Goal: Task Accomplishment & Management: Complete application form

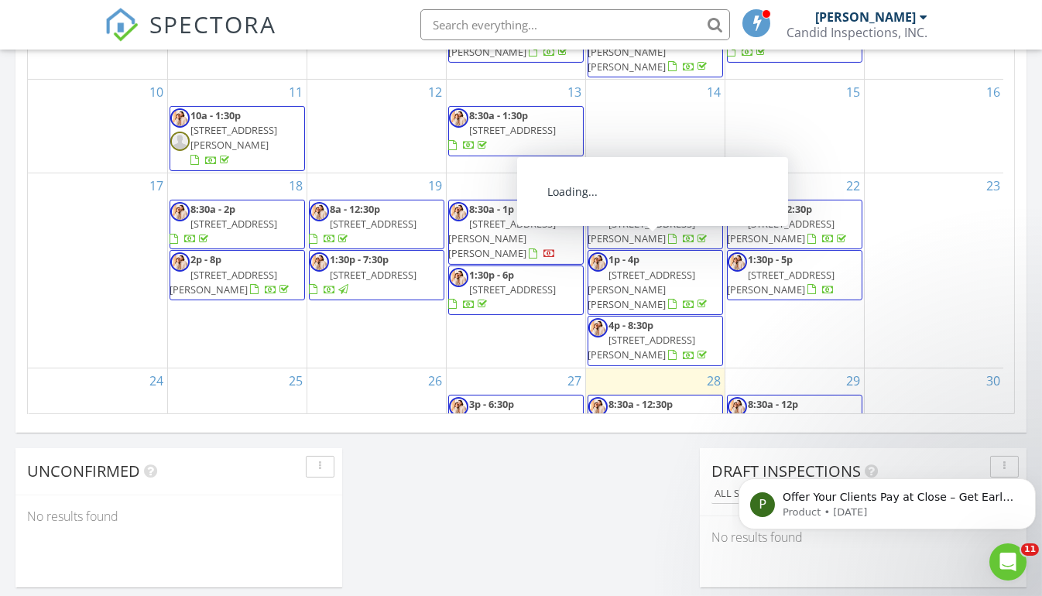
scroll to position [1431, 1064]
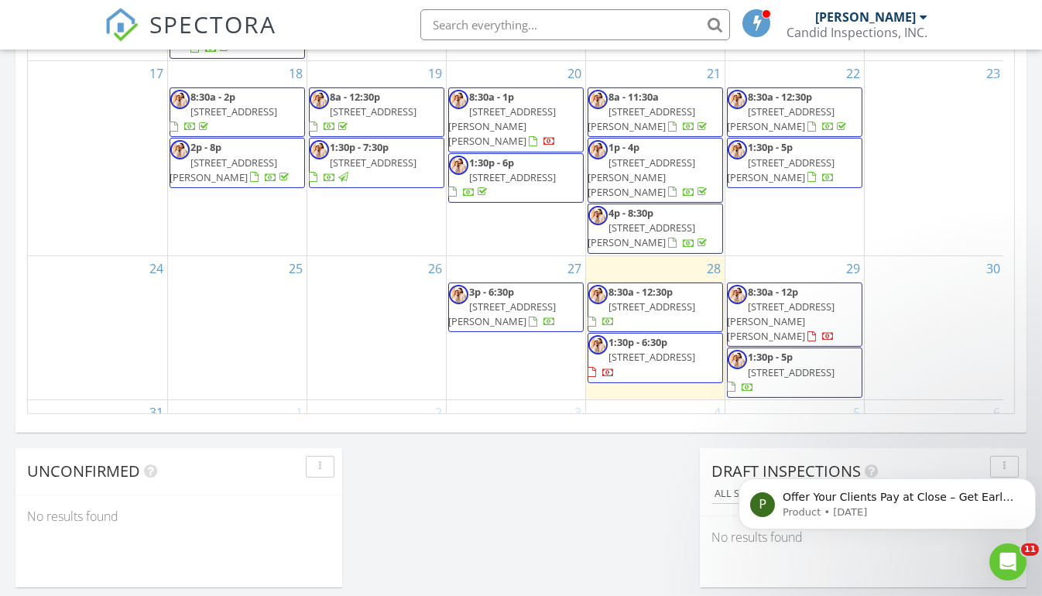
click at [633, 300] on span "3725 White Rock Dr, Farmersville 75442" at bounding box center [652, 307] width 87 height 14
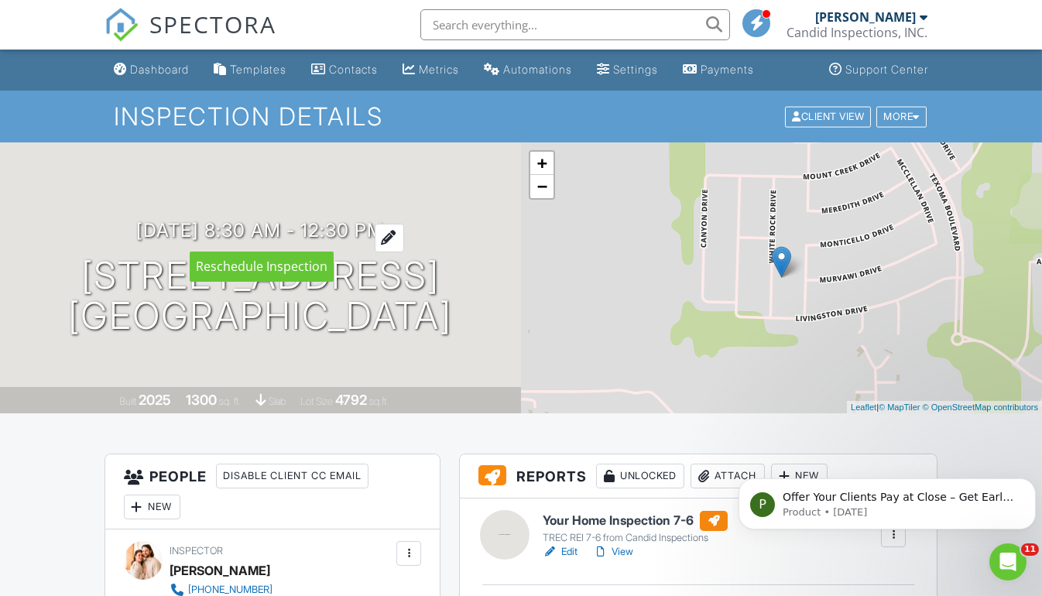
click at [404, 231] on div at bounding box center [389, 238] width 29 height 29
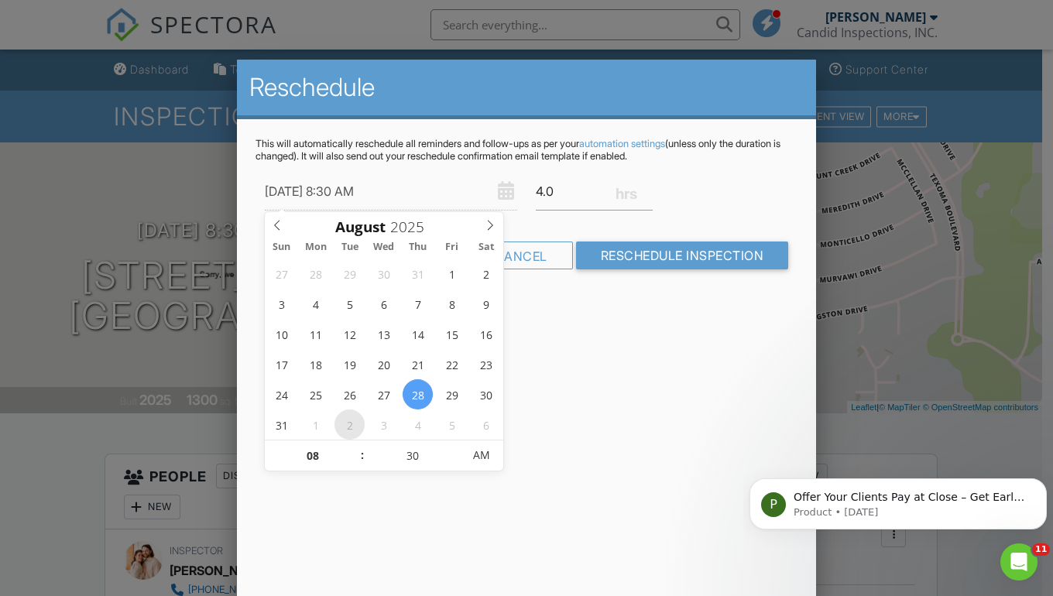
type input "[DATE] 8:30 AM"
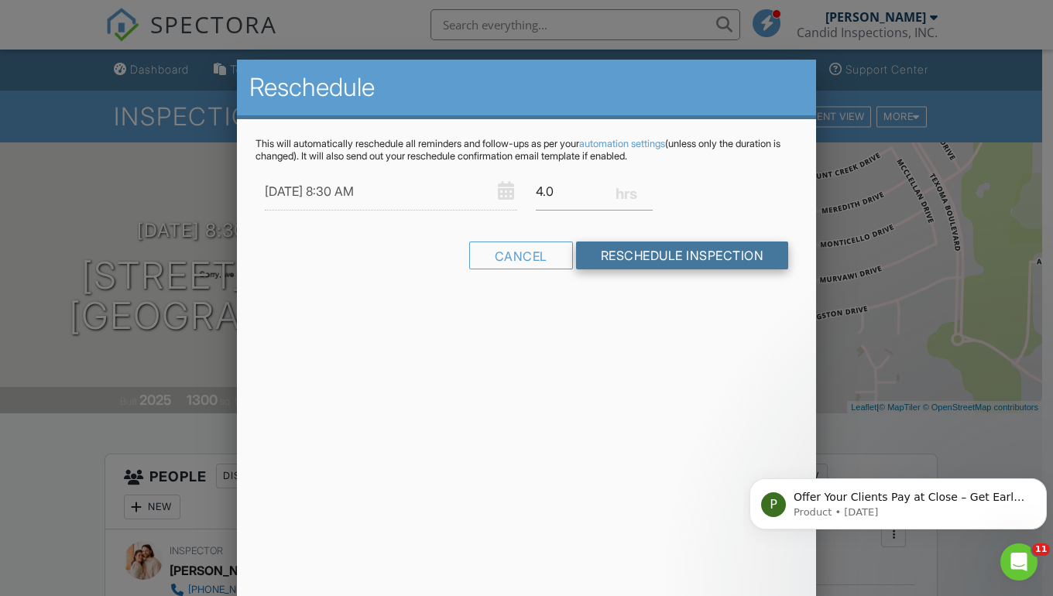
click at [645, 259] on input "Reschedule Inspection" at bounding box center [682, 256] width 213 height 28
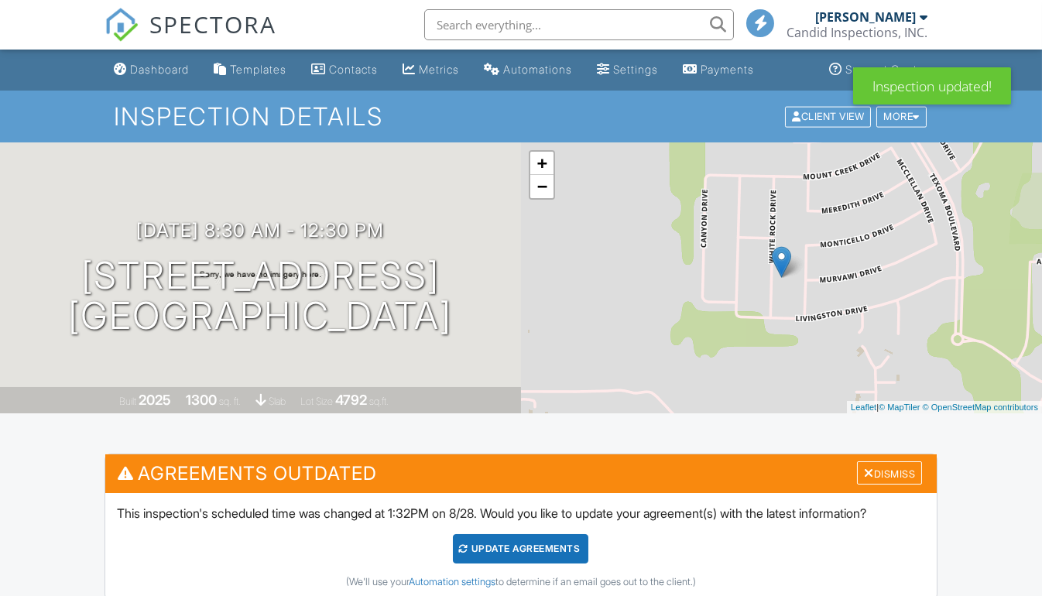
click at [527, 546] on div "Update Agreements" at bounding box center [520, 548] width 135 height 29
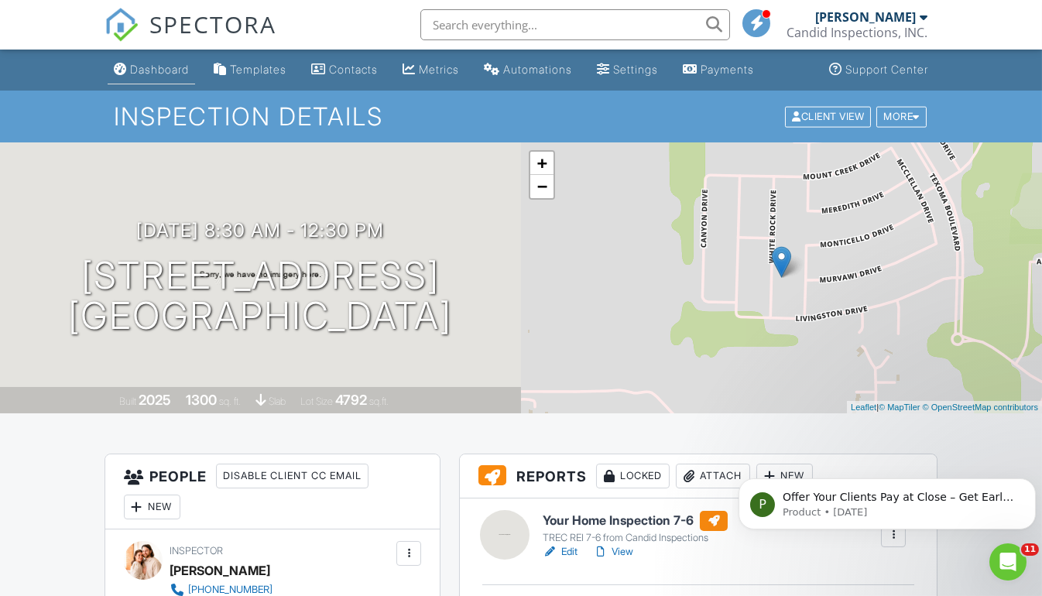
click at [163, 66] on div "Dashboard" at bounding box center [159, 69] width 59 height 13
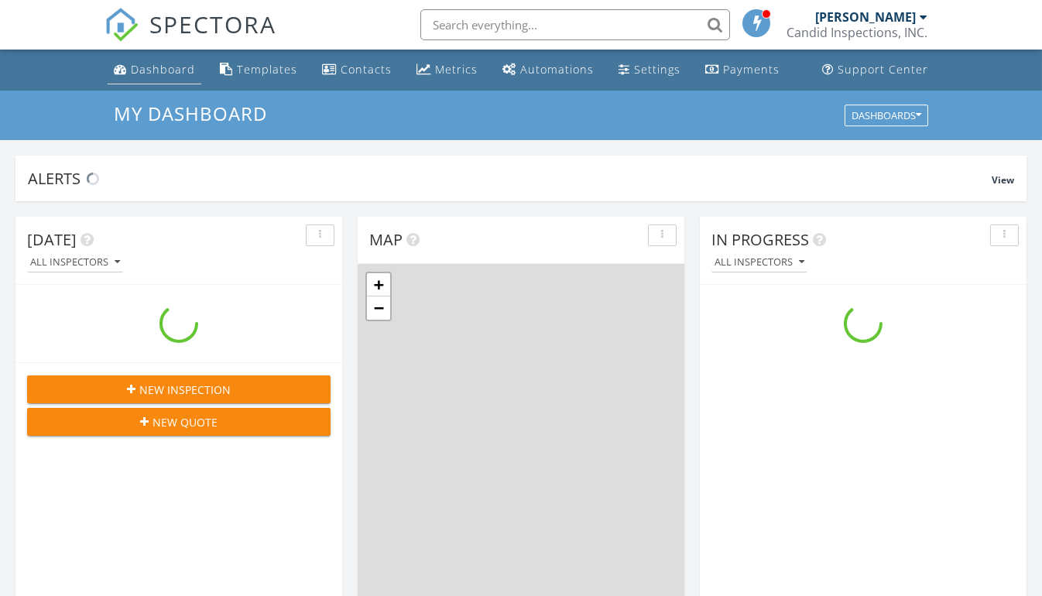
scroll to position [1431, 1064]
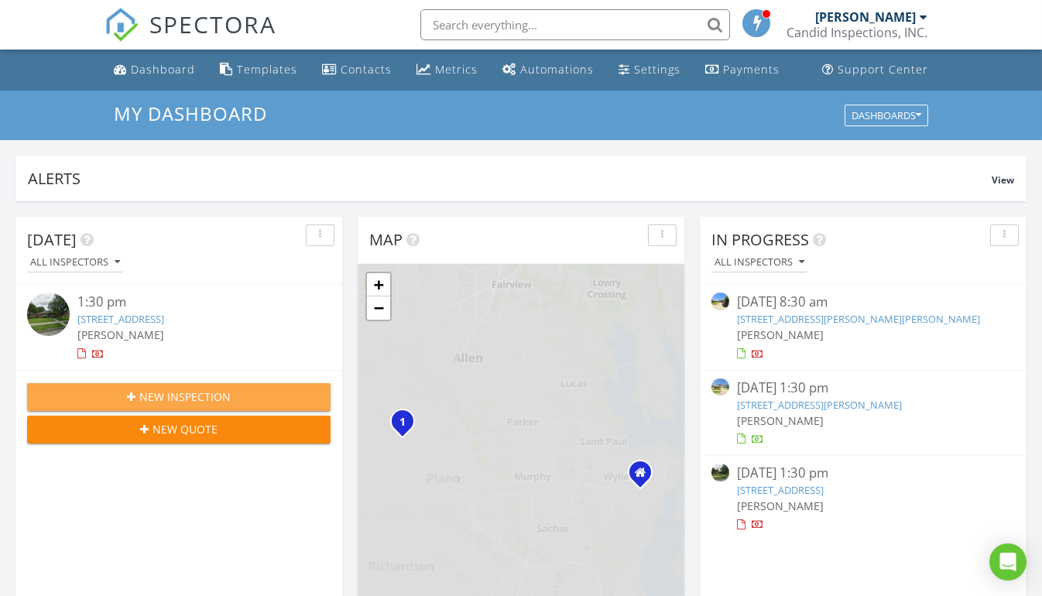
click at [228, 397] on div "Today All Inspectors 1:30 pm 1720 Belgrade Dr, Plano, TX 75023 William Strunk N…" at bounding box center [178, 336] width 327 height 238
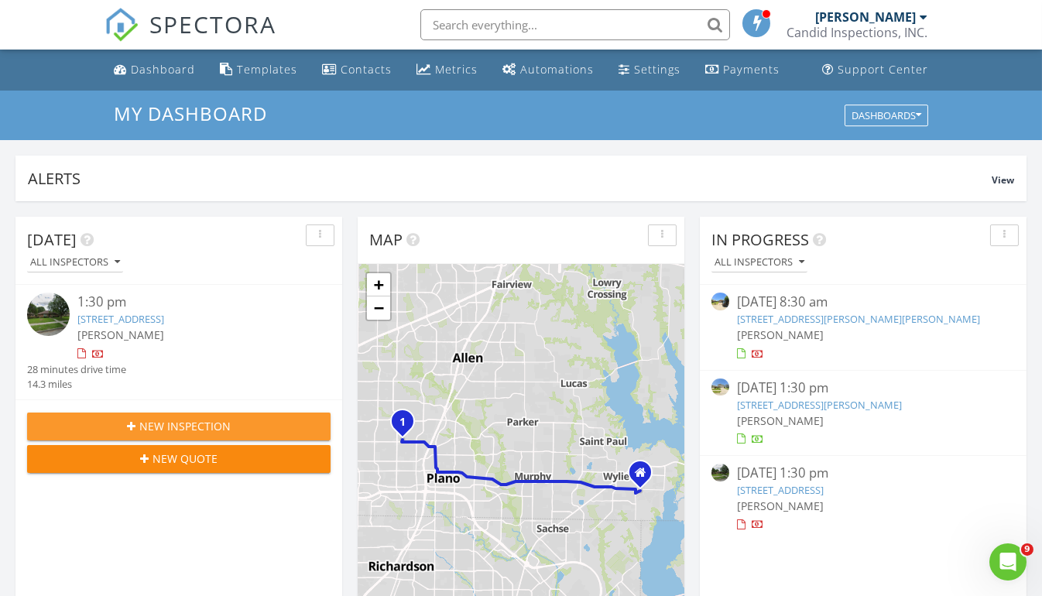
scroll to position [0, 0]
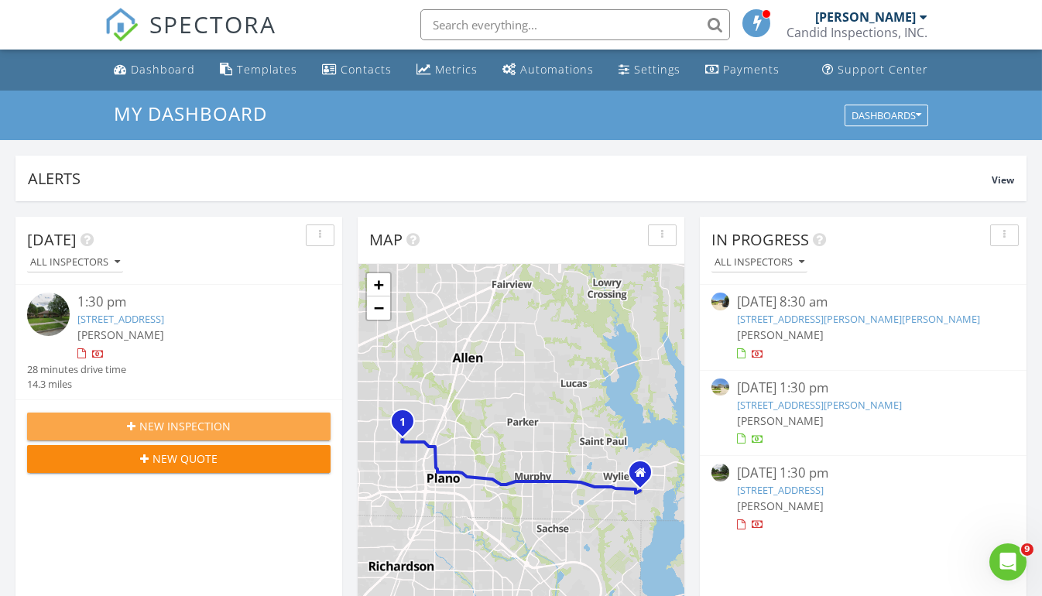
click at [218, 426] on span "New Inspection" at bounding box center [184, 426] width 91 height 16
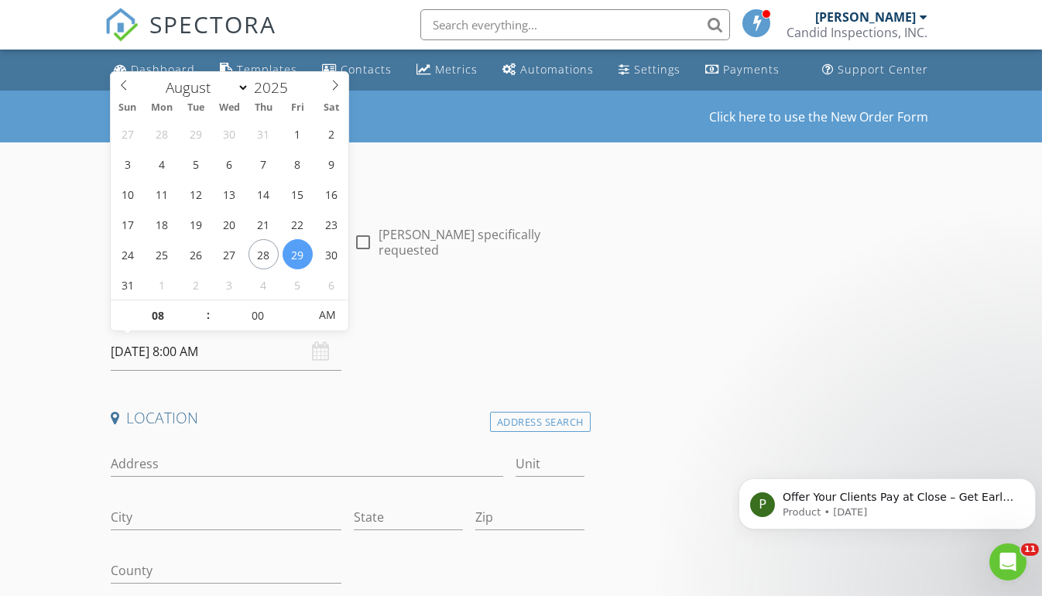
click at [241, 352] on input "08/29/2025 8:00 AM" at bounding box center [226, 352] width 231 height 38
select select "8"
type input "09/03/2025 8:00 AM"
type input "05"
type input "09/03/2025 8:05 AM"
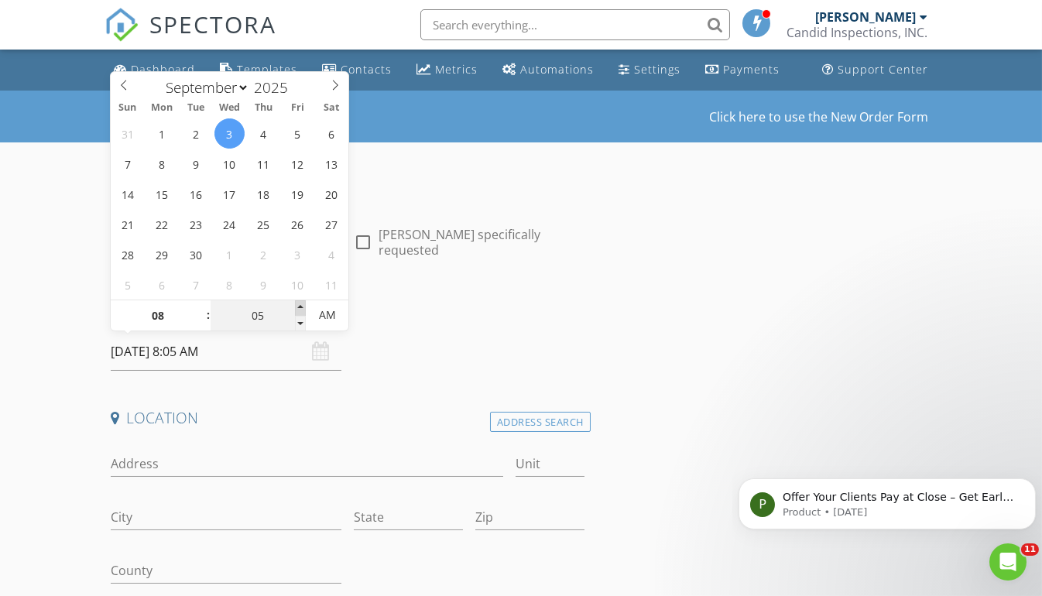
click at [300, 307] on span at bounding box center [300, 307] width 11 height 15
type input "10"
type input "09/03/2025 8:10 AM"
click at [300, 307] on span at bounding box center [300, 307] width 11 height 15
type input "15"
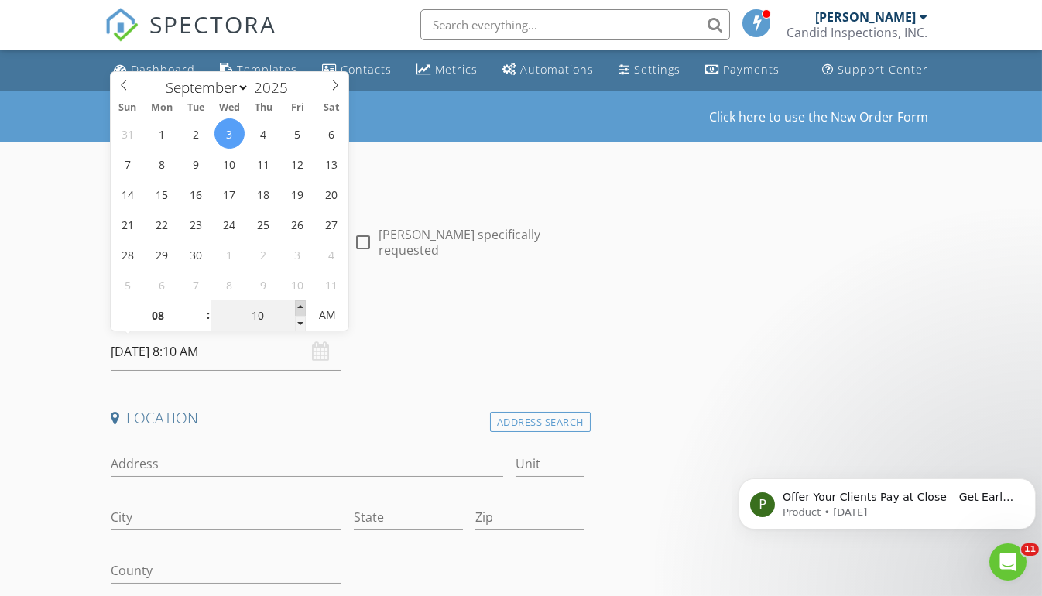
type input "09/03/2025 8:15 AM"
click at [300, 307] on span at bounding box center [300, 307] width 11 height 15
type input "20"
type input "09/03/2025 8:20 AM"
click at [300, 307] on span at bounding box center [300, 307] width 11 height 15
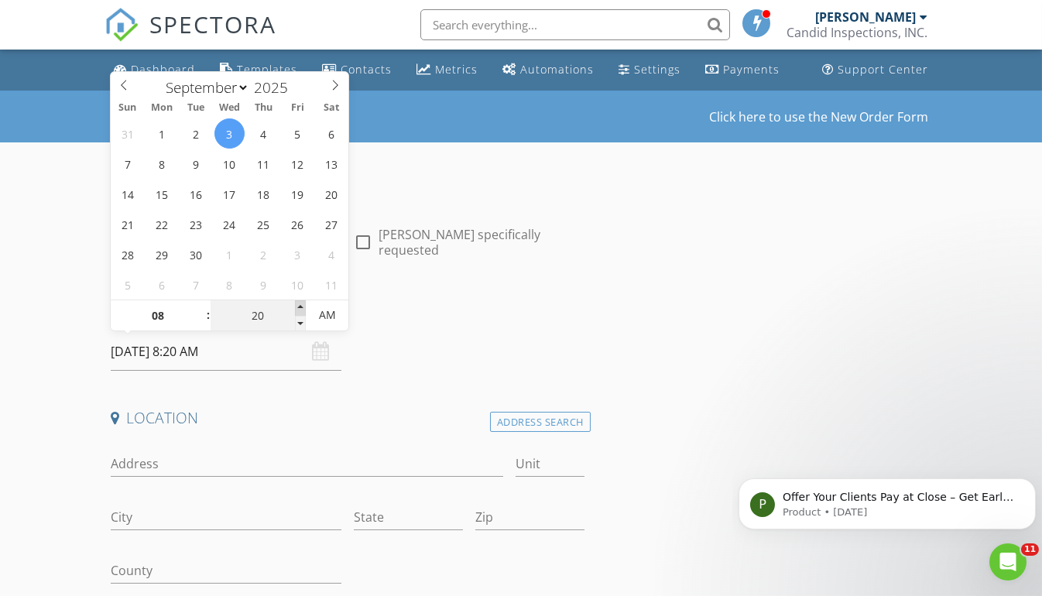
type input "25"
type input "09/03/2025 8:25 AM"
click at [300, 307] on span at bounding box center [300, 307] width 11 height 15
type input "30"
type input "09/03/2025 8:30 AM"
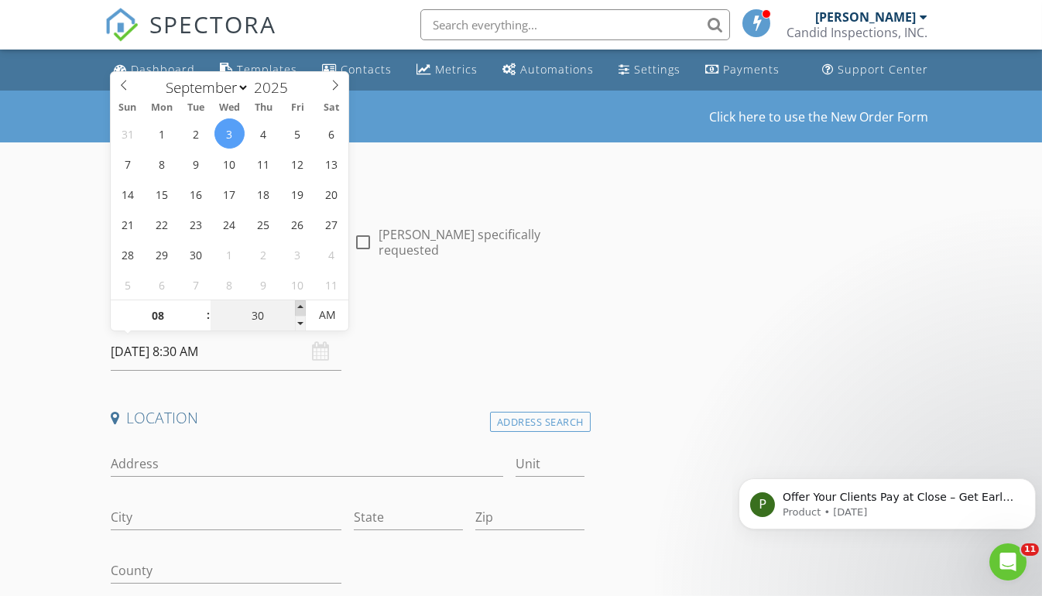
click at [300, 307] on span at bounding box center [300, 307] width 11 height 15
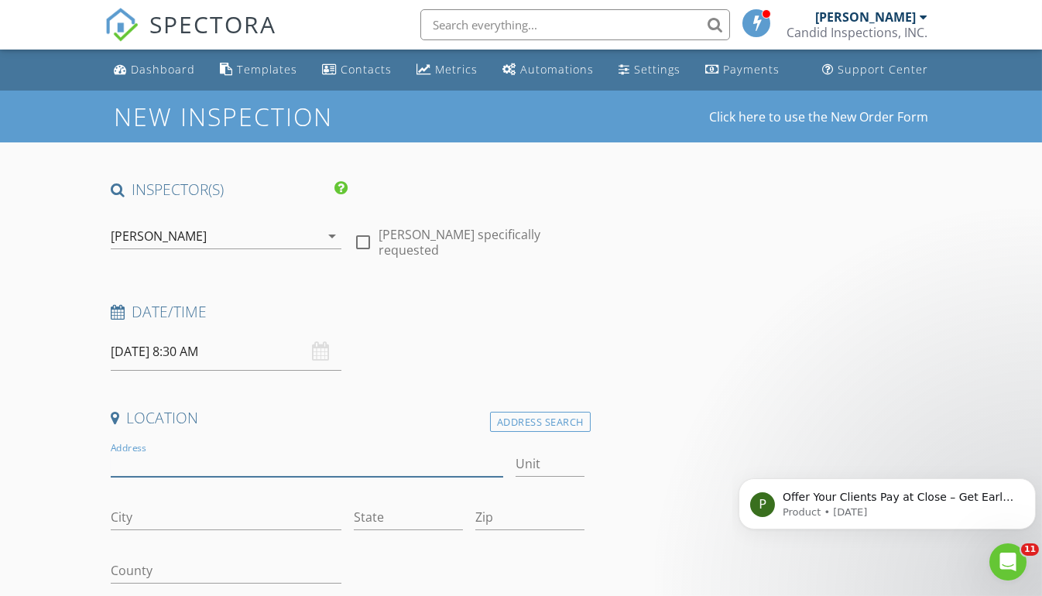
click at [231, 468] on input "Address" at bounding box center [307, 464] width 392 height 26
type input "[STREET_ADDRESS][PERSON_NAME]"
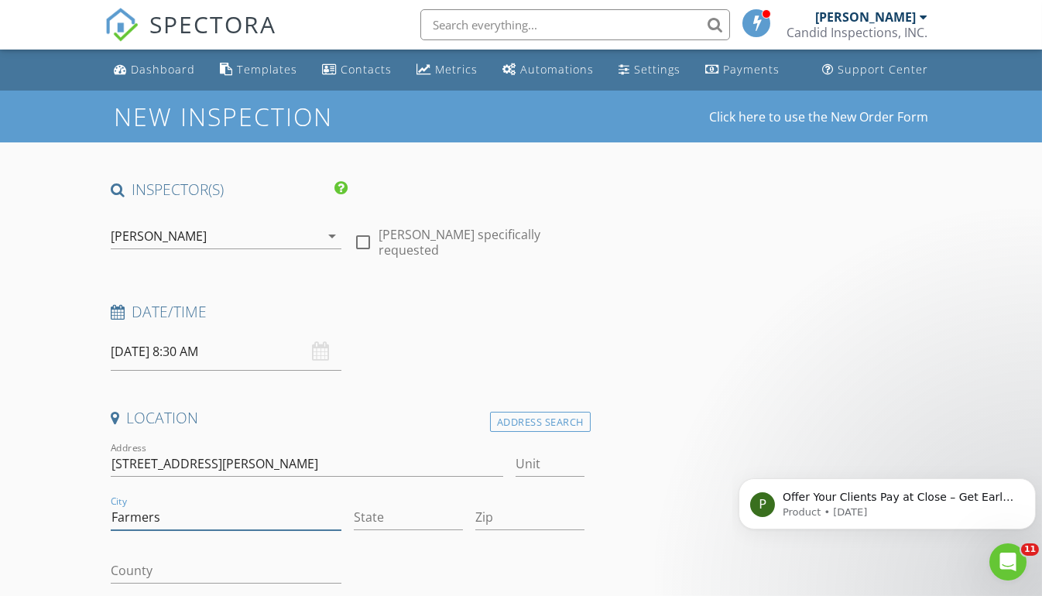
type input "[GEOGRAPHIC_DATA]"
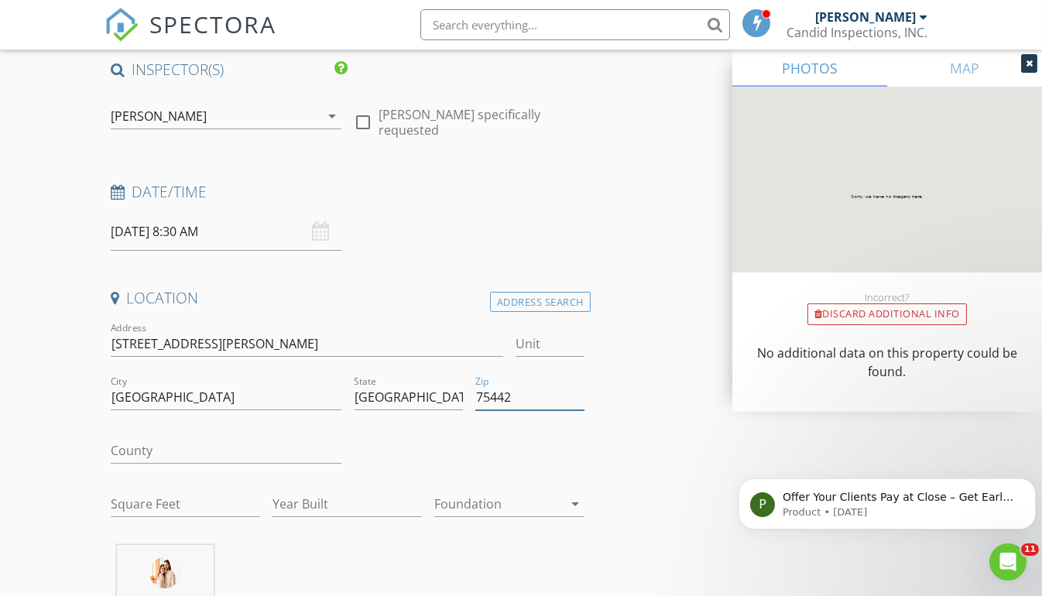
scroll to position [214, 0]
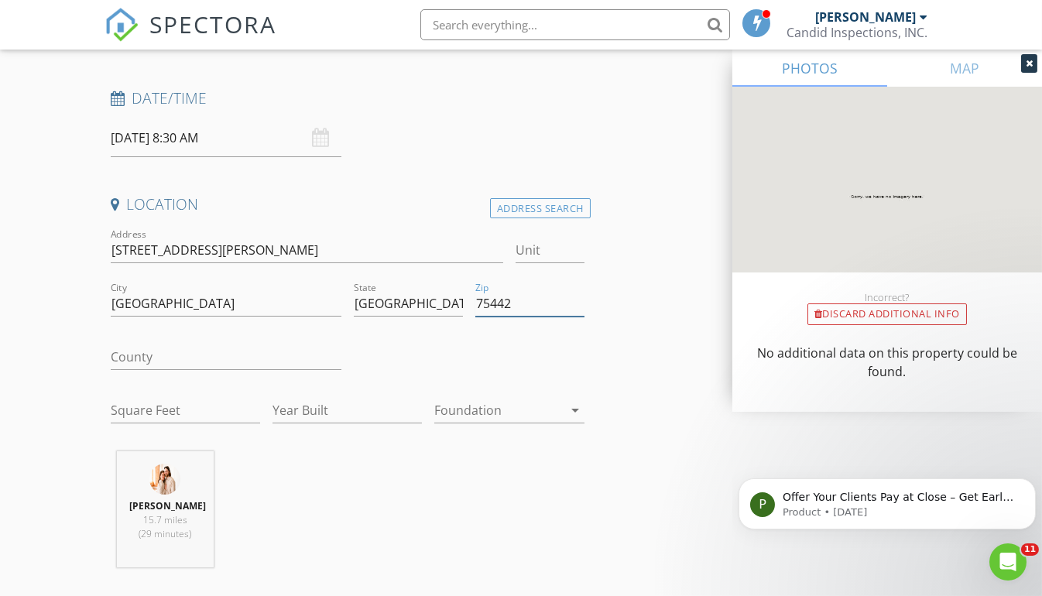
type input "75442"
click at [215, 408] on input "Square Feet" at bounding box center [185, 411] width 149 height 26
type input "3627"
click at [331, 406] on input "Year Built" at bounding box center [346, 411] width 149 height 26
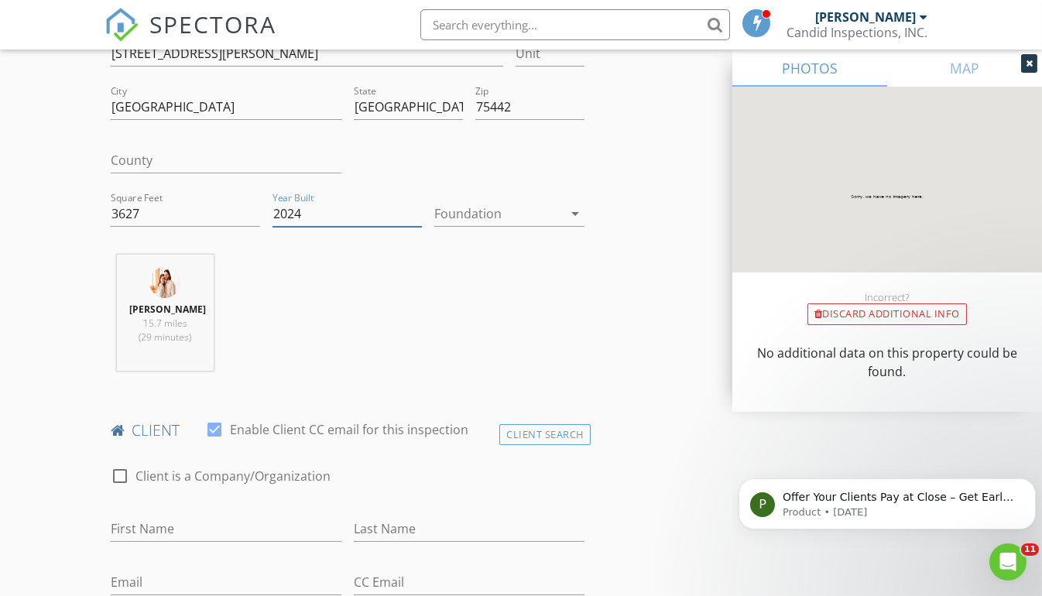
scroll to position [413, 0]
type input "2025"
click at [415, 204] on input "2025" at bounding box center [346, 211] width 149 height 26
click at [564, 309] on div "William Strunk 15.7 miles (29 minutes)" at bounding box center [347, 316] width 486 height 128
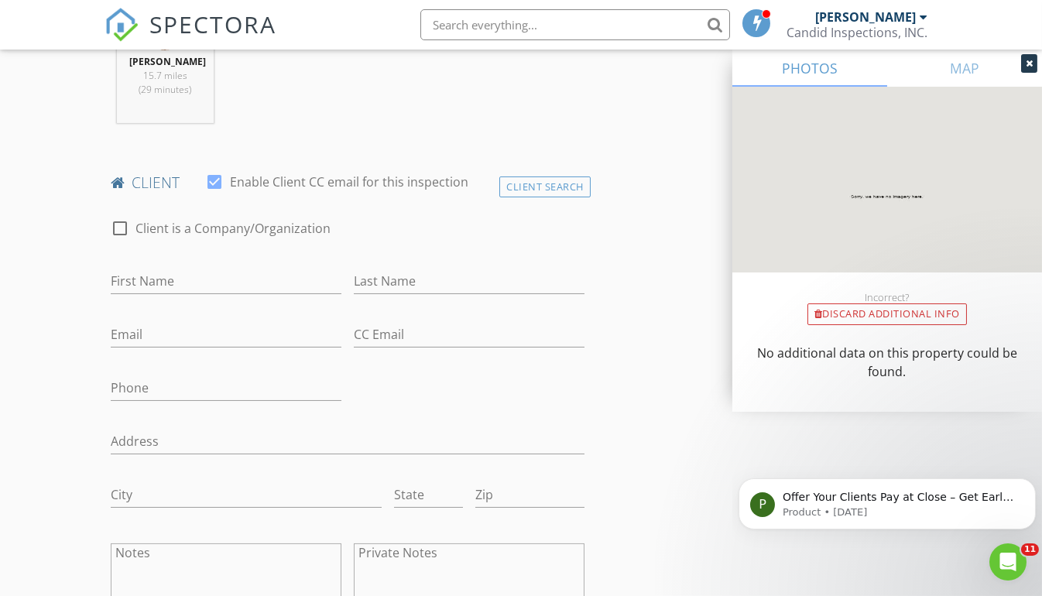
scroll to position [666, 0]
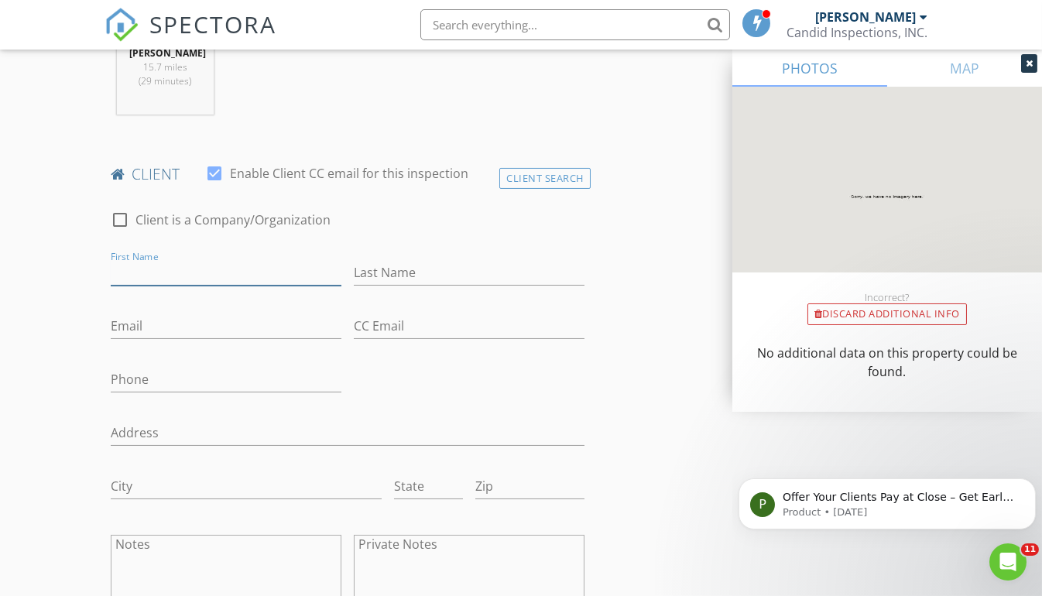
click at [288, 271] on input "First Name" at bounding box center [226, 273] width 231 height 26
type input "Alba"
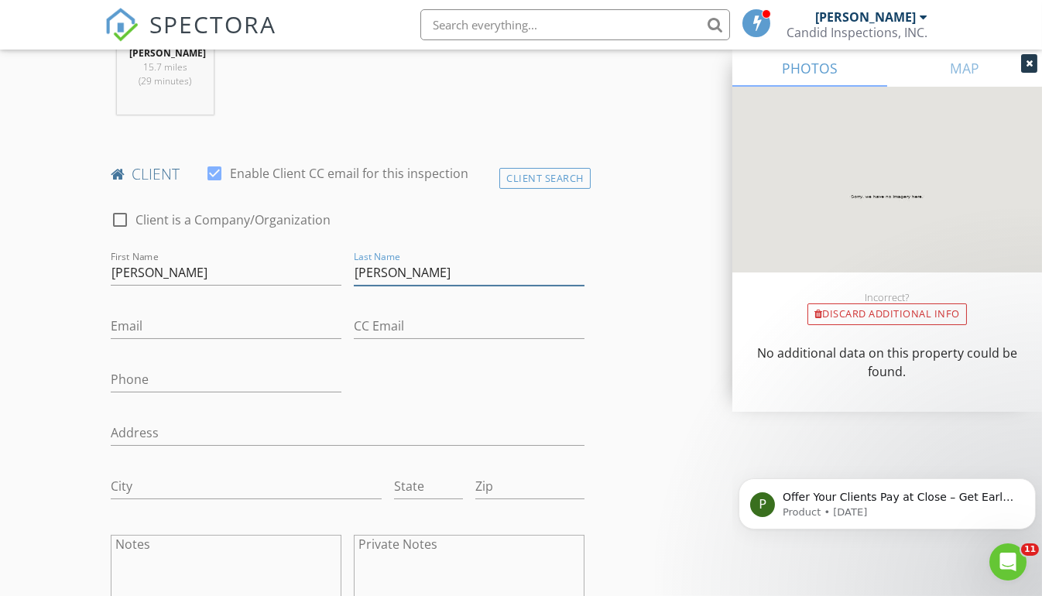
type input "Teague"
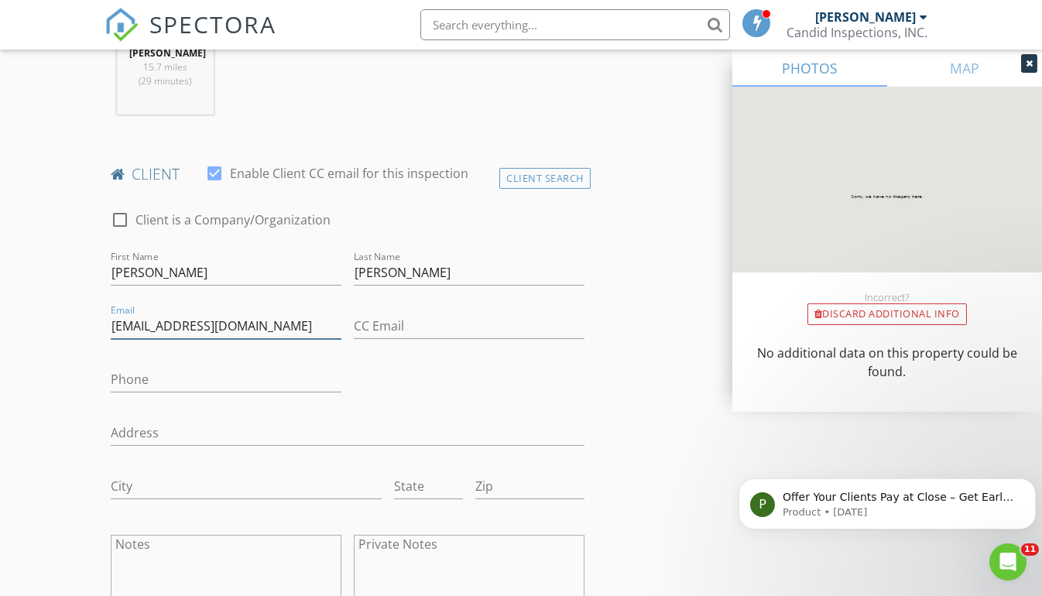
type input "alvaradoalba@yahoo.com"
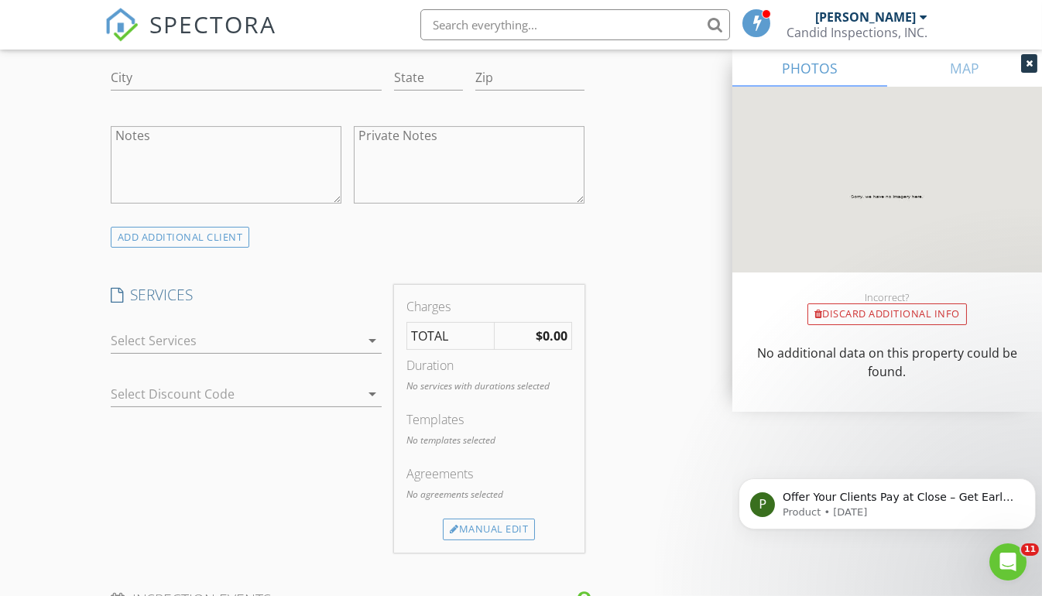
scroll to position [1078, 0]
type input "469-494-1422"
click at [379, 332] on icon "arrow_drop_down" at bounding box center [372, 337] width 19 height 19
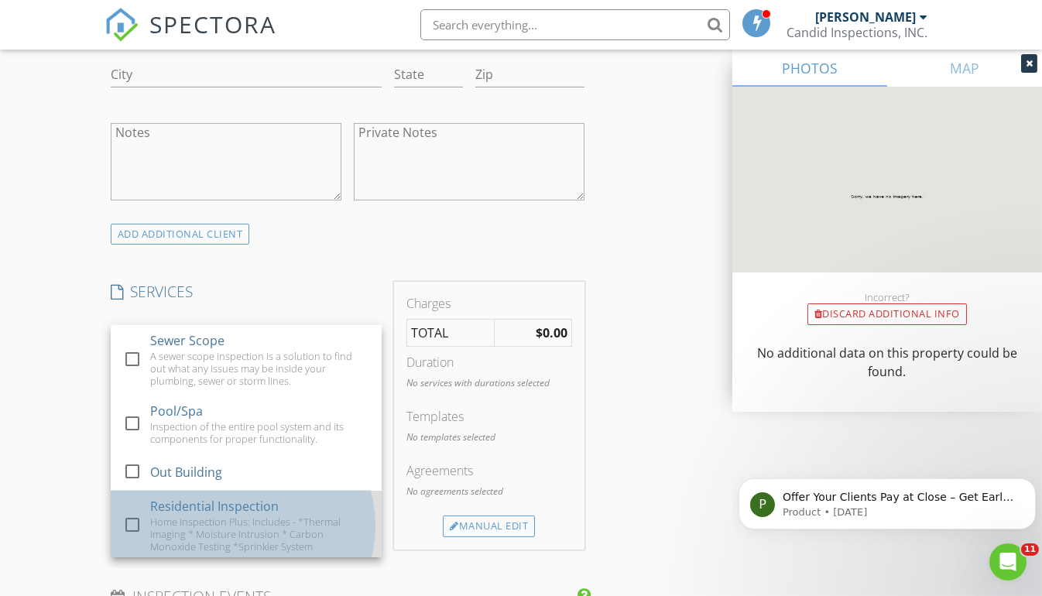
click at [237, 516] on div "Home Inspection Plus: Includes - *Thermal Imaging * Moisture Intrusion * Carbon…" at bounding box center [259, 534] width 220 height 37
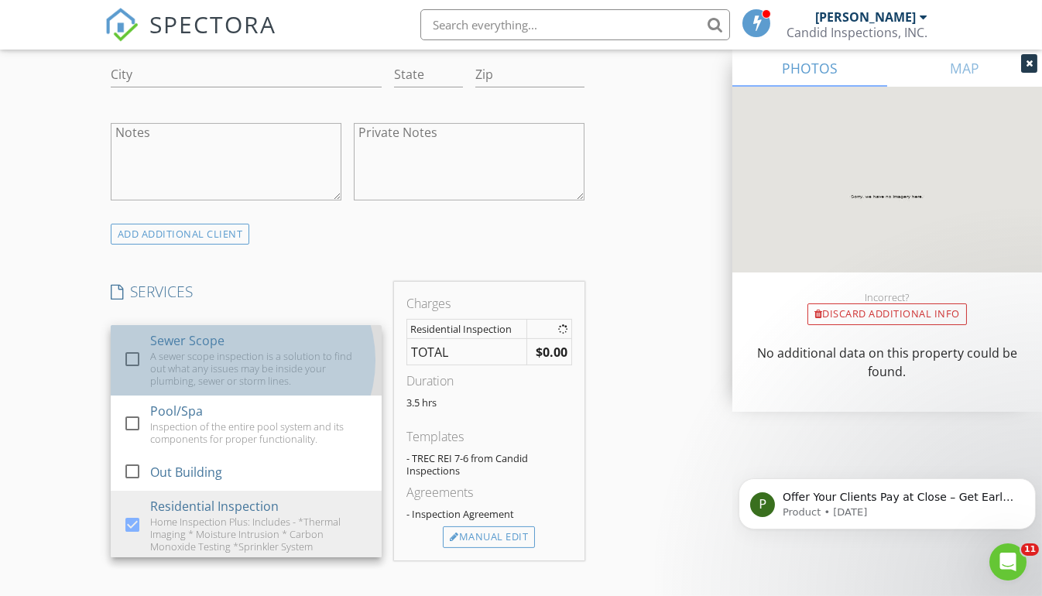
click at [245, 350] on div "A sewer scope inspection is a solution to find out what any issues may be insid…" at bounding box center [259, 368] width 220 height 37
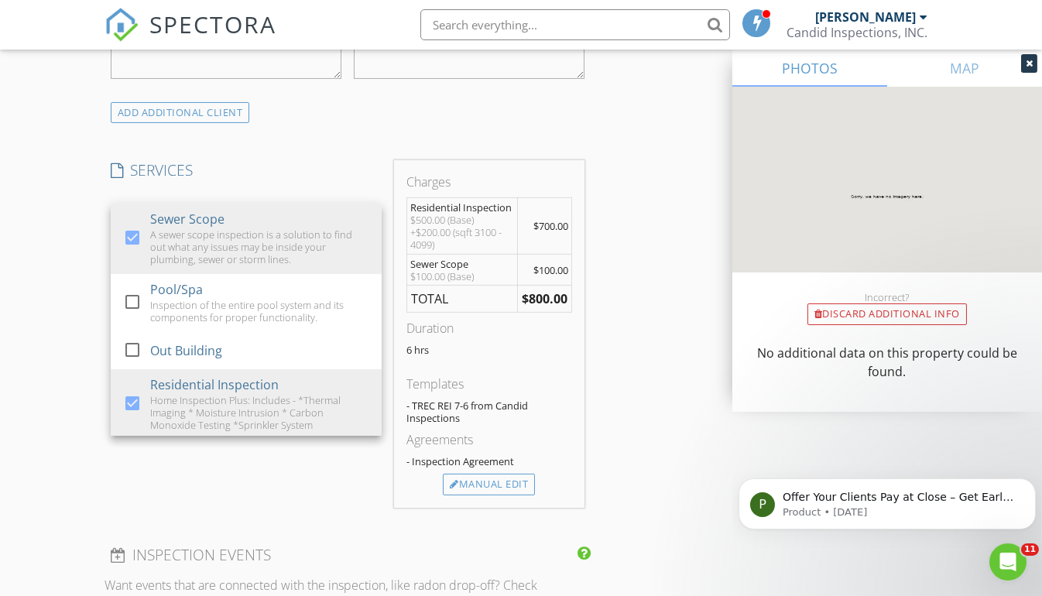
scroll to position [1241, 0]
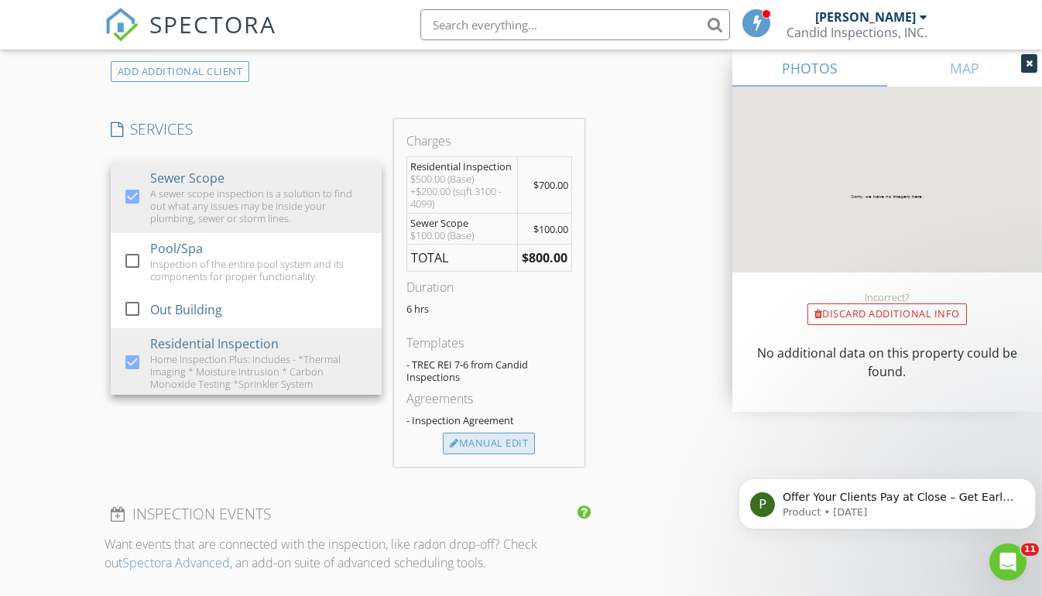
click at [494, 433] on div "Manual Edit" at bounding box center [489, 444] width 92 height 22
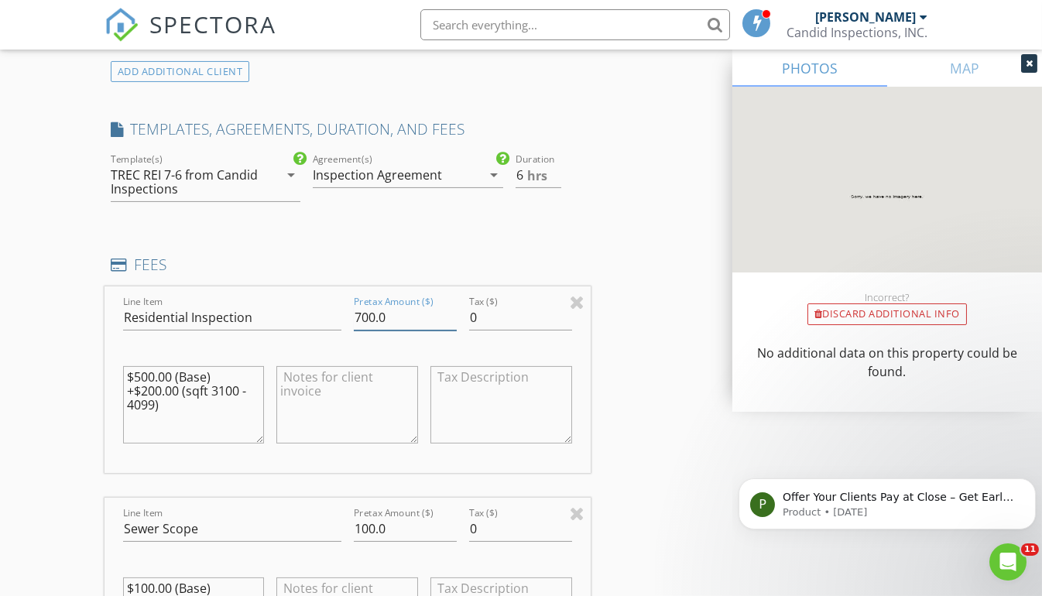
drag, startPoint x: 403, startPoint y: 308, endPoint x: 309, endPoint y: 314, distance: 93.9
click at [309, 314] on div "Line Item Residential Inspection Pretax Amount ($) 700.0 Tax ($) 0 $500.00 (Bas…" at bounding box center [347, 379] width 486 height 187
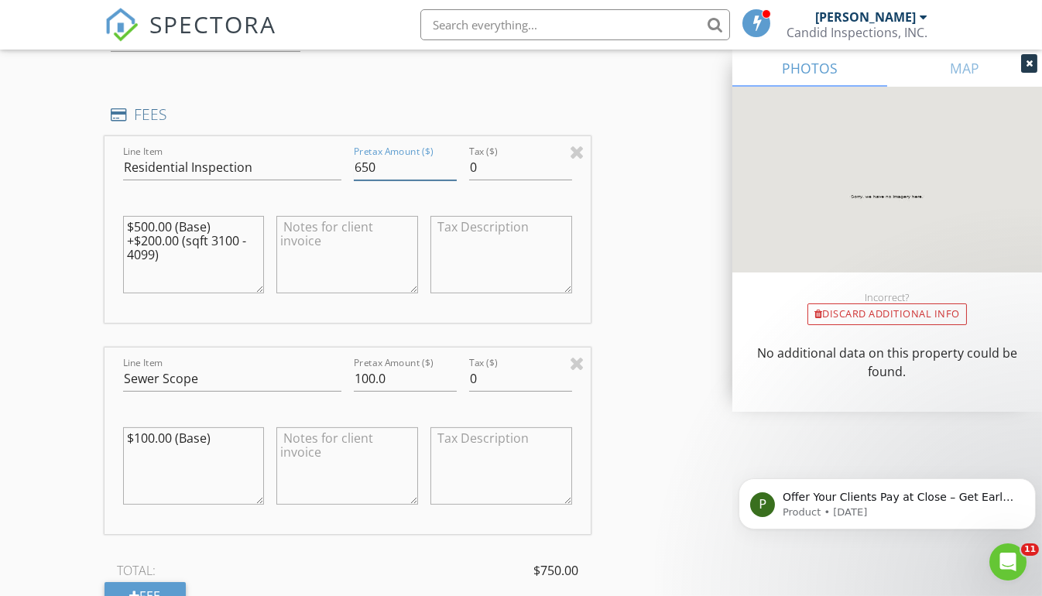
scroll to position [1430, 0]
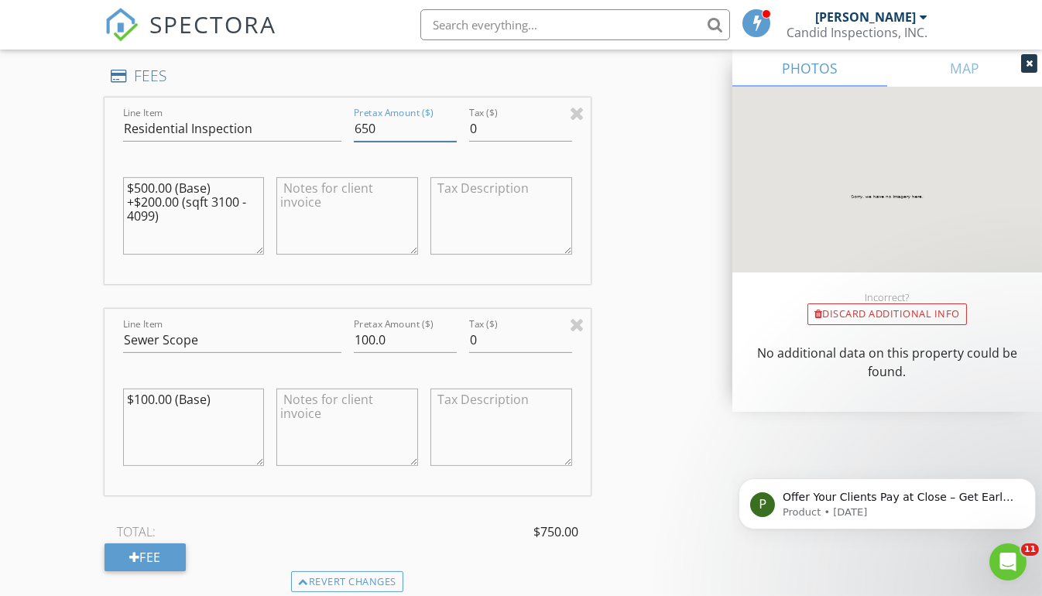
type input "650"
click at [414, 332] on input "100.0" at bounding box center [405, 340] width 103 height 26
type input "150"
drag, startPoint x: 211, startPoint y: 393, endPoint x: 114, endPoint y: 380, distance: 97.6
click at [114, 380] on div "Line Item Sewer Scope Pretax Amount ($) 150 Tax ($) 0 $100.00 (Base)" at bounding box center [347, 402] width 486 height 187
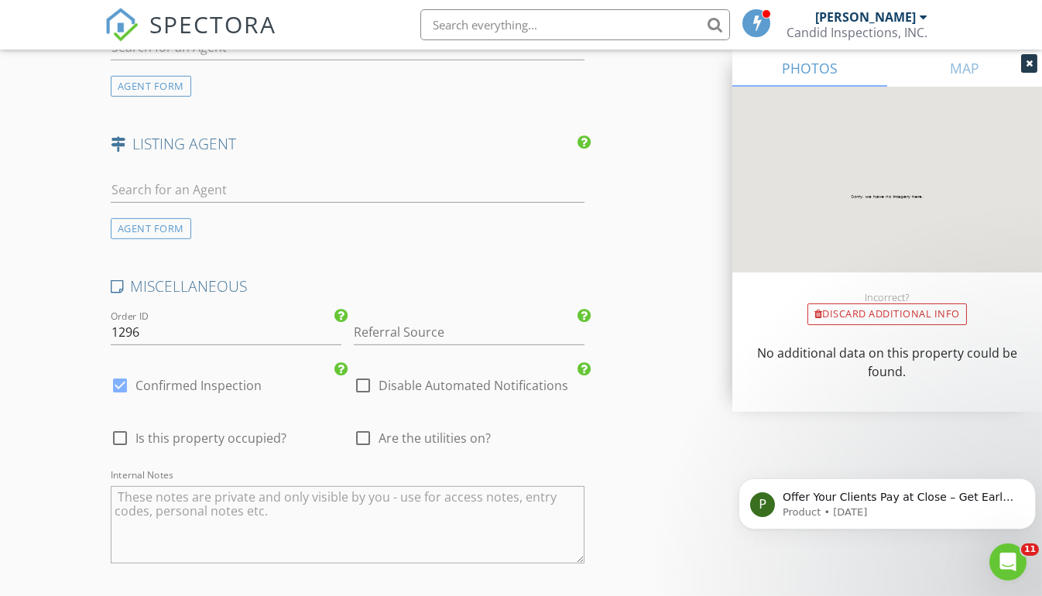
scroll to position [2376, 0]
click at [361, 433] on div at bounding box center [363, 437] width 26 height 26
checkbox input "true"
click at [193, 495] on textarea "Internal Notes" at bounding box center [348, 523] width 474 height 77
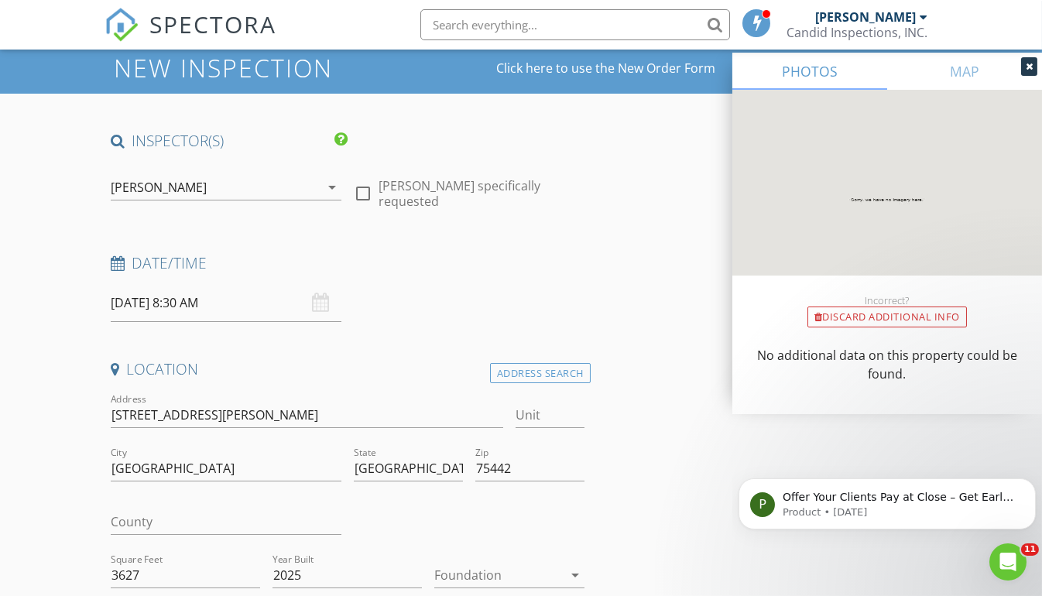
scroll to position [35, 0]
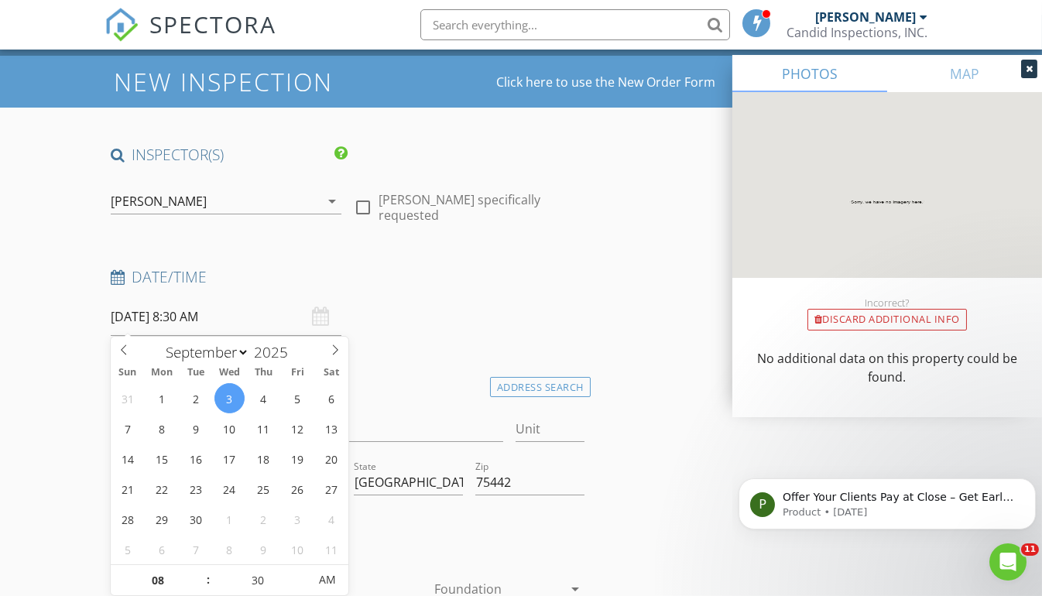
click at [252, 317] on input "09/03/2025 8:30 AM" at bounding box center [226, 317] width 231 height 38
type input "09/02/2025 8:30 AM"
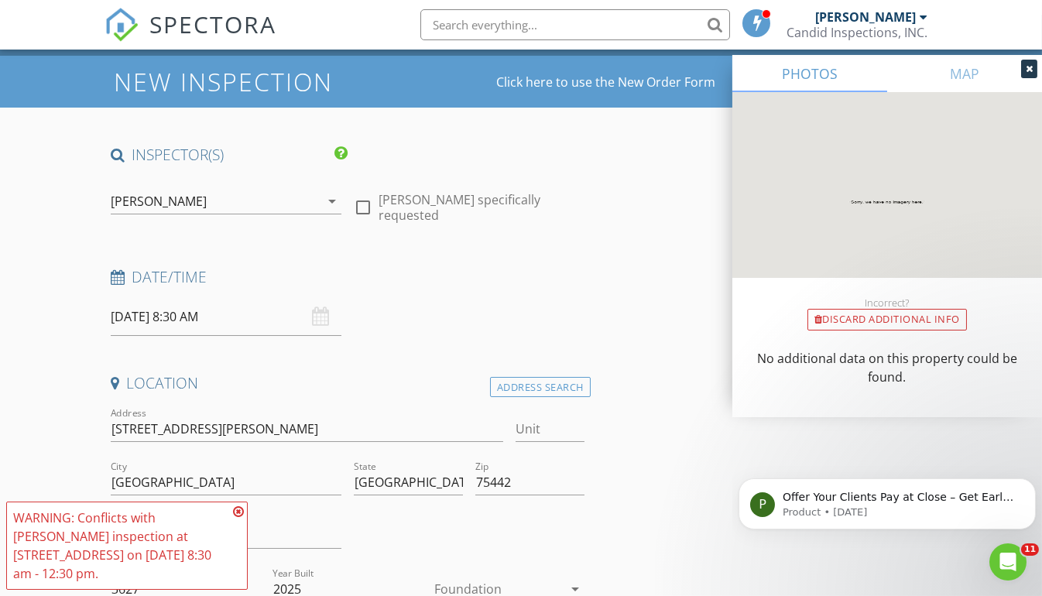
click at [241, 510] on icon at bounding box center [238, 511] width 11 height 12
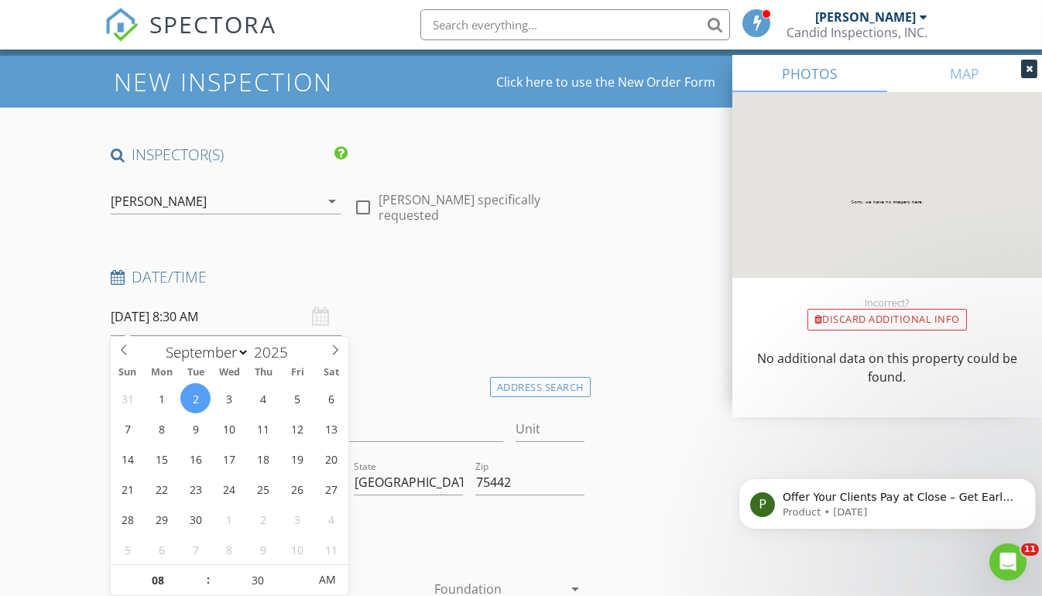
click at [244, 311] on input "09/02/2025 8:30 AM" at bounding box center [226, 317] width 231 height 38
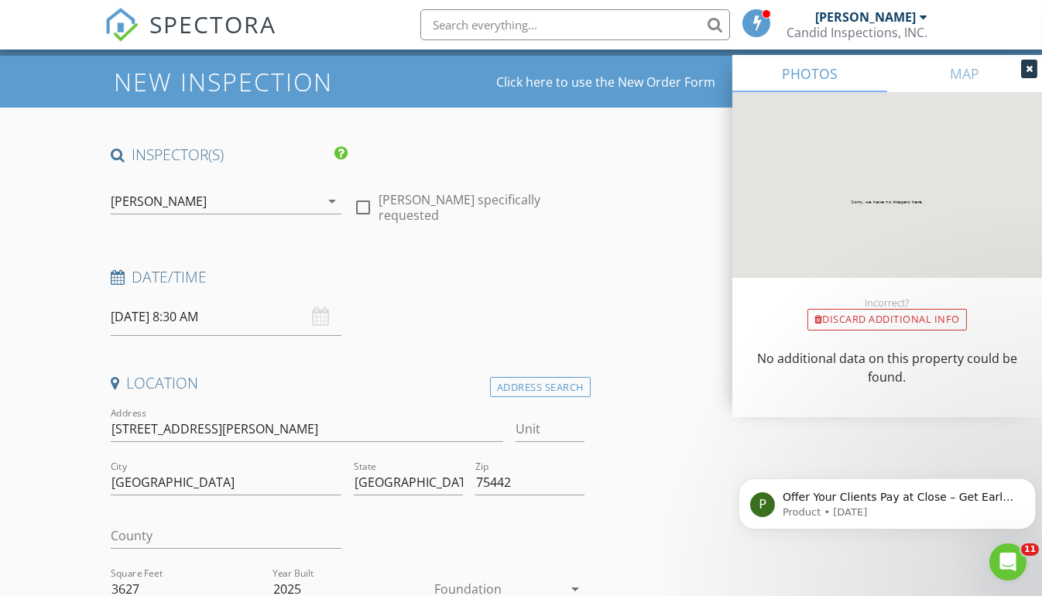
click at [396, 373] on h4 "Location" at bounding box center [348, 383] width 474 height 20
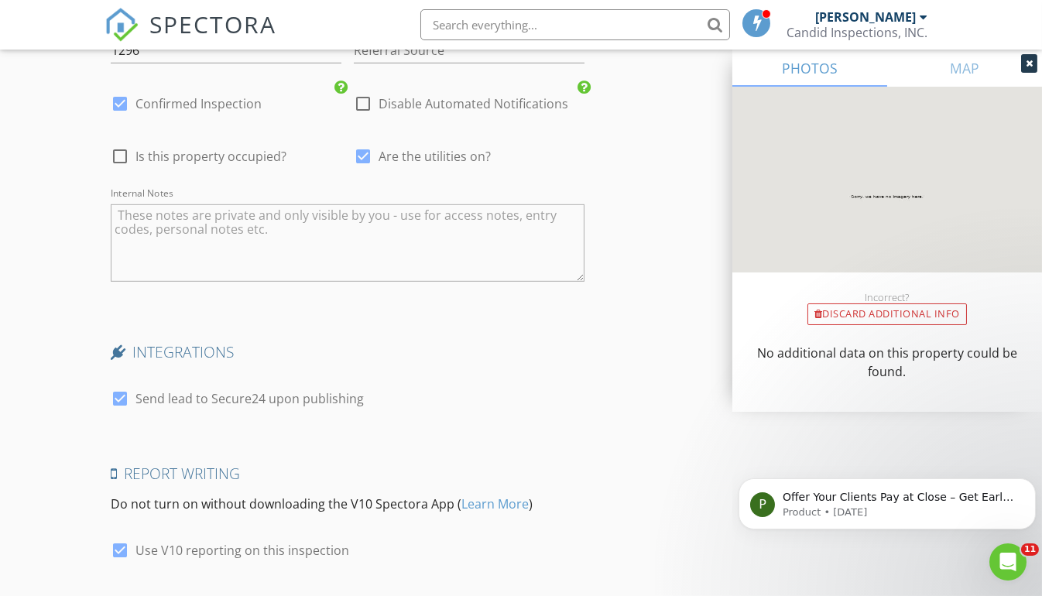
scroll to position [2757, 0]
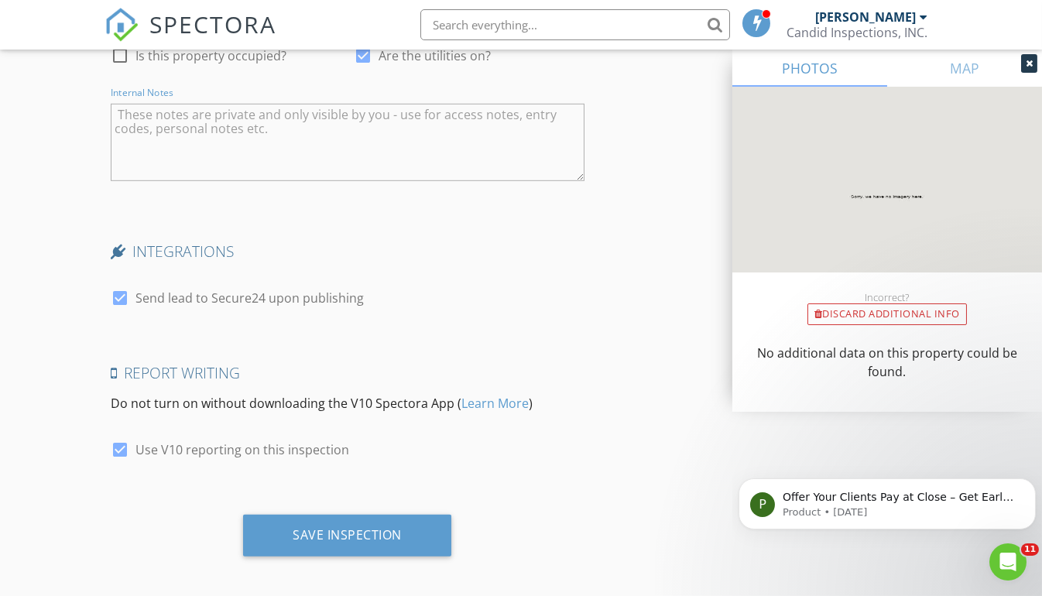
click at [200, 125] on textarea "Internal Notes" at bounding box center [348, 142] width 474 height 77
paste textarea "Roderick.Watson@meritagehomes.com"
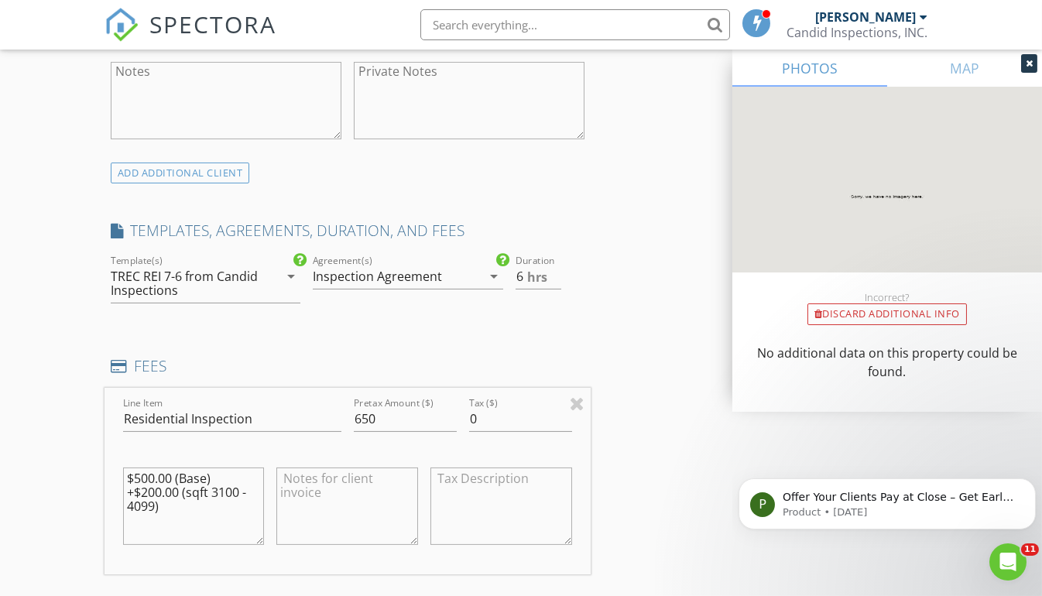
scroll to position [1151, 0]
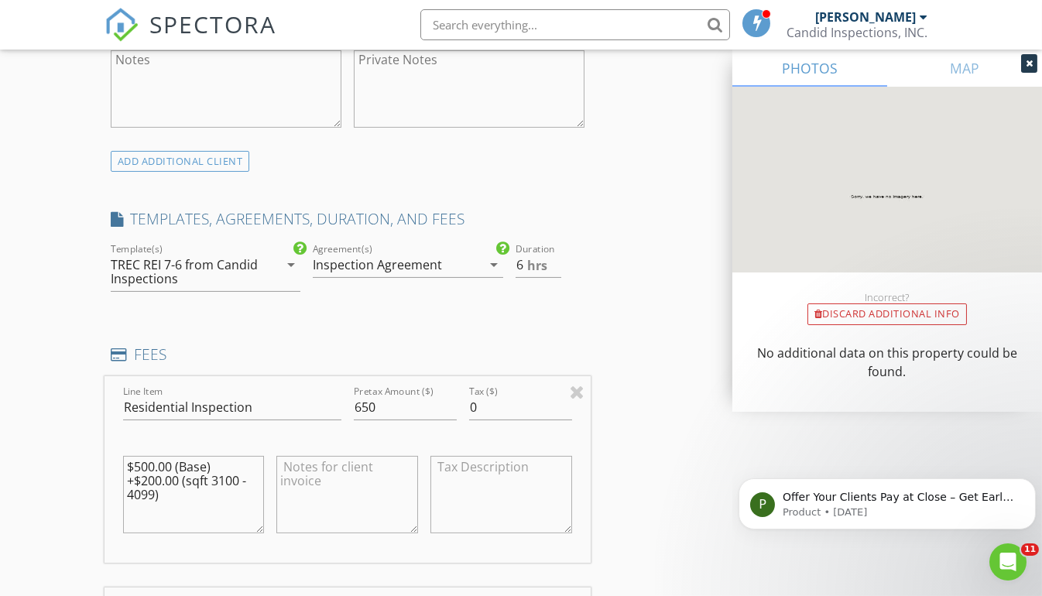
type textarea "Site contact: Roderick.Watson@meritagehomes.com"
click at [554, 263] on input "5.5" at bounding box center [539, 265] width 46 height 26
type input "5"
click at [556, 265] on input "5" at bounding box center [539, 265] width 46 height 26
click at [602, 260] on div "INSPECTOR(S) check_box William Strunk PRIMARY check_box_outline_blank Marcus Mu…" at bounding box center [521, 601] width 834 height 3145
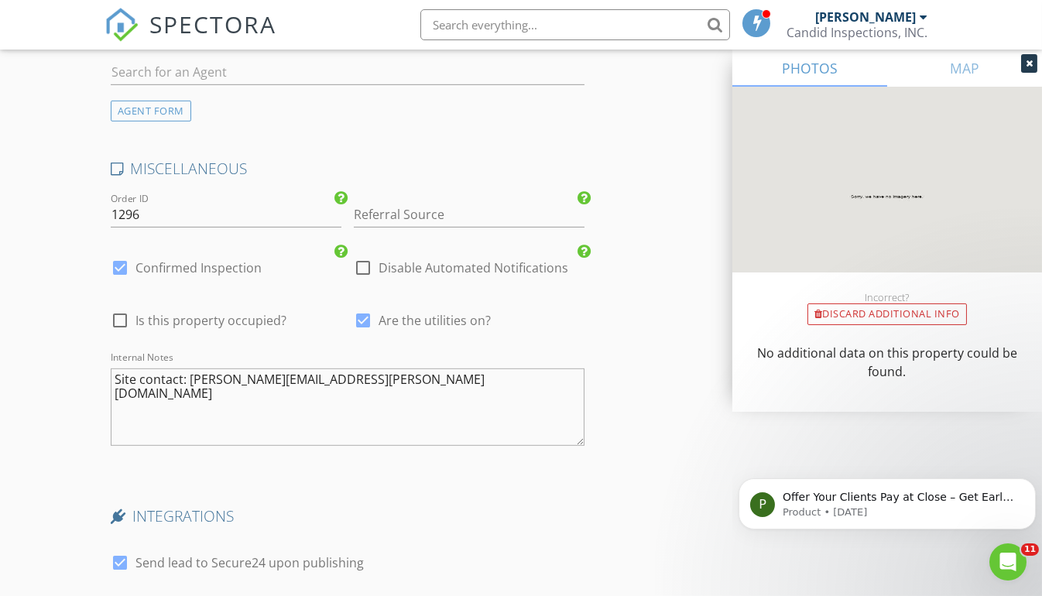
scroll to position [2757, 0]
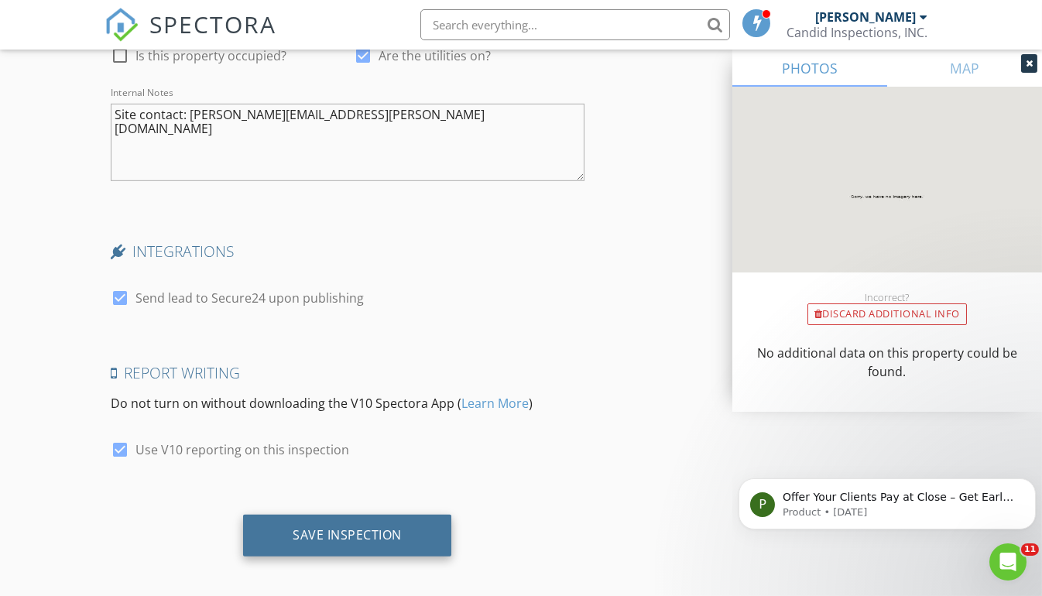
click at [330, 527] on div "Save Inspection" at bounding box center [347, 534] width 109 height 15
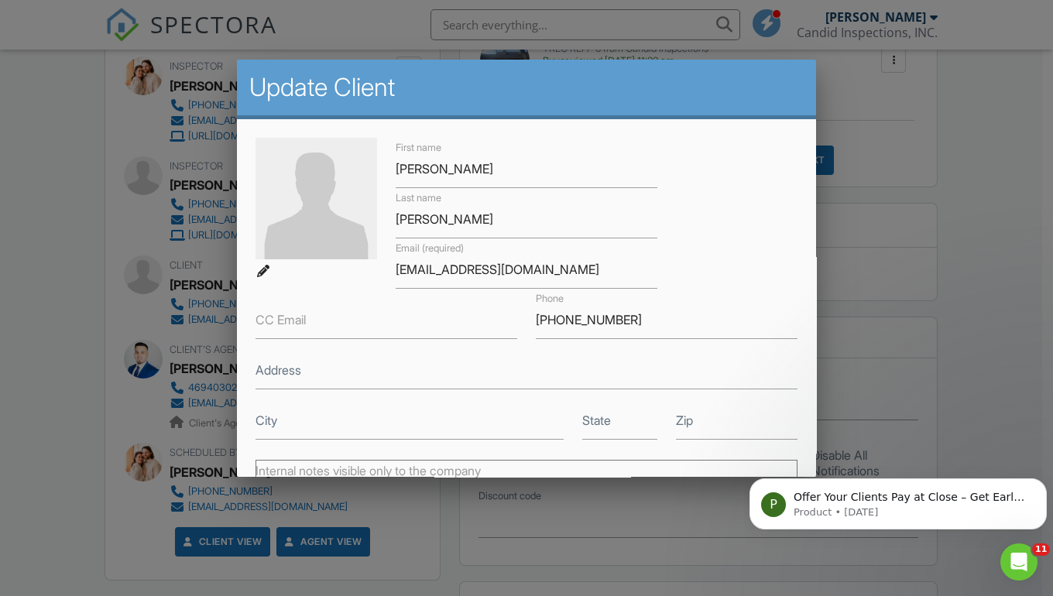
scroll to position [229, 0]
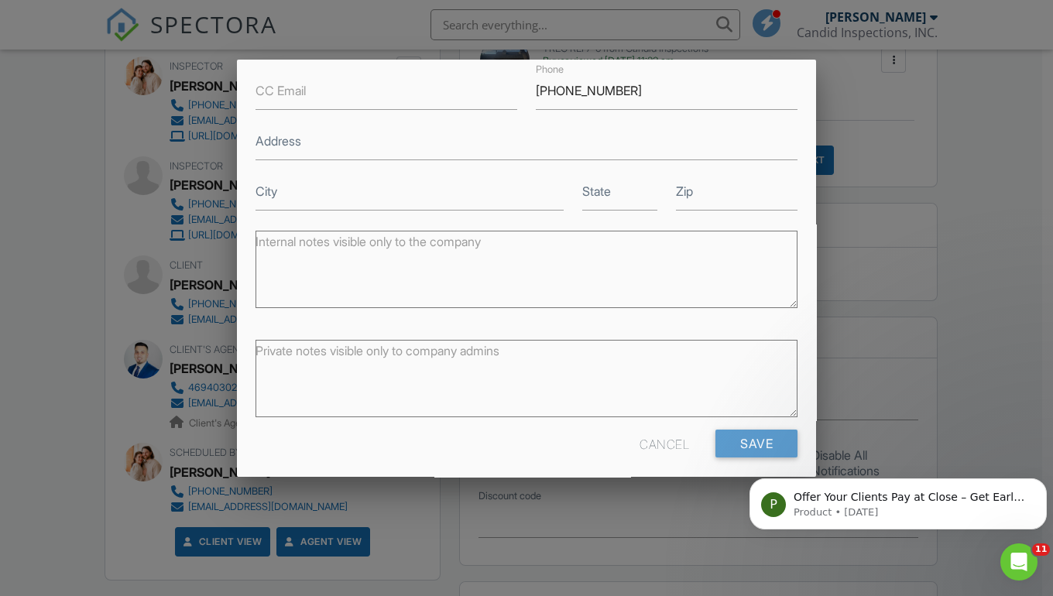
click at [647, 443] on div "Cancel" at bounding box center [664, 444] width 50 height 28
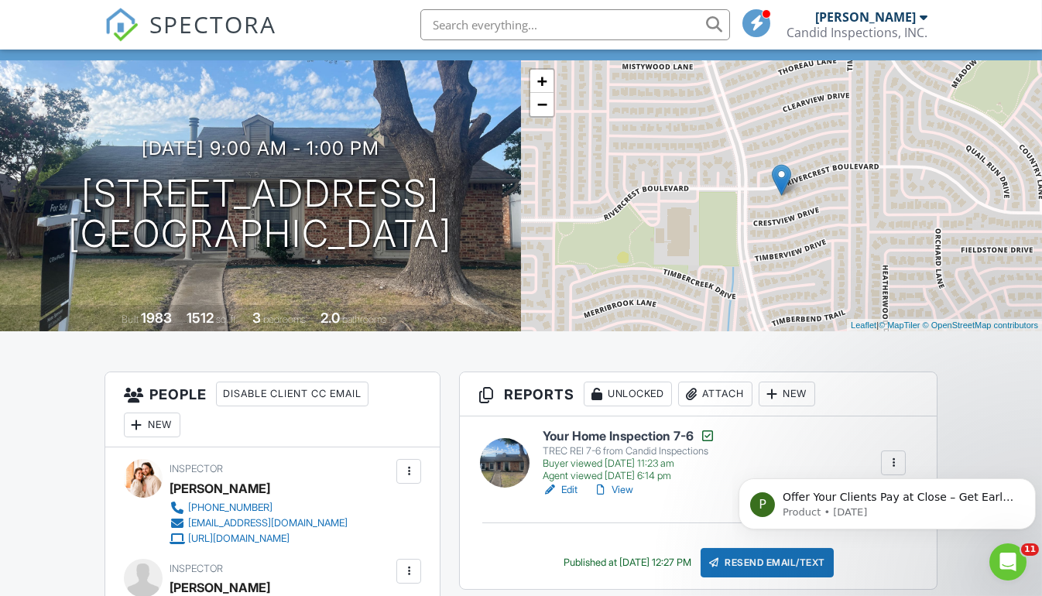
scroll to position [0, 0]
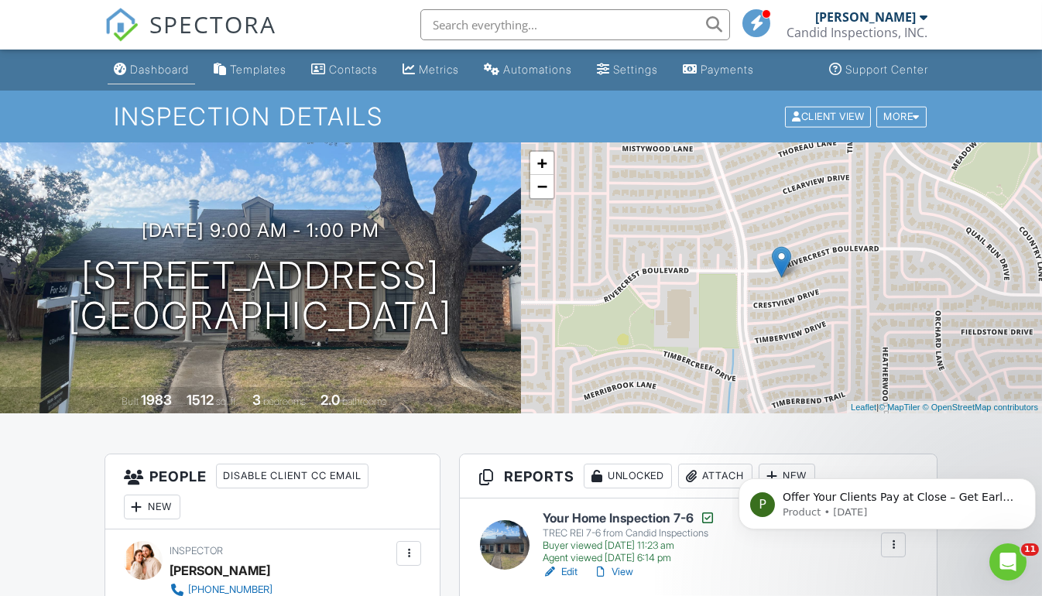
click at [160, 75] on div "Dashboard" at bounding box center [159, 69] width 59 height 13
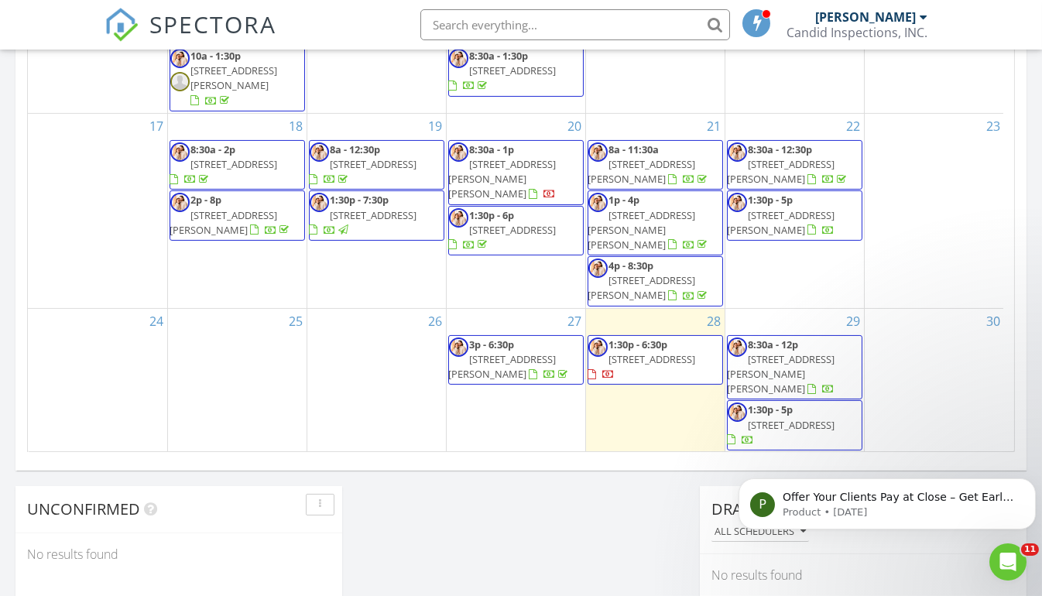
scroll to position [971, 0]
click at [357, 495] on span "[STREET_ADDRESS]" at bounding box center [374, 502] width 87 height 14
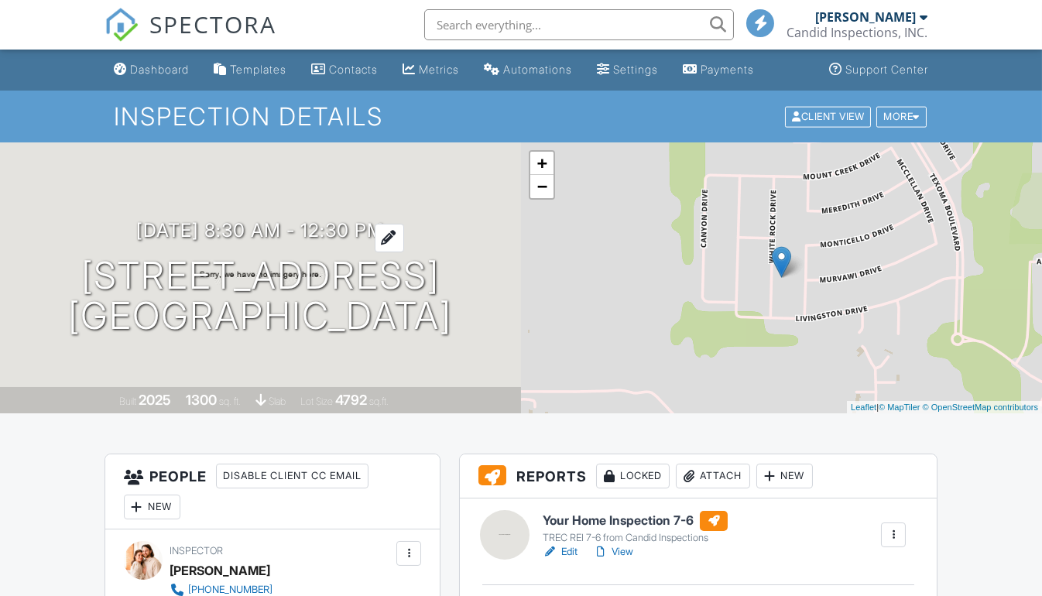
click at [404, 235] on div at bounding box center [389, 238] width 29 height 29
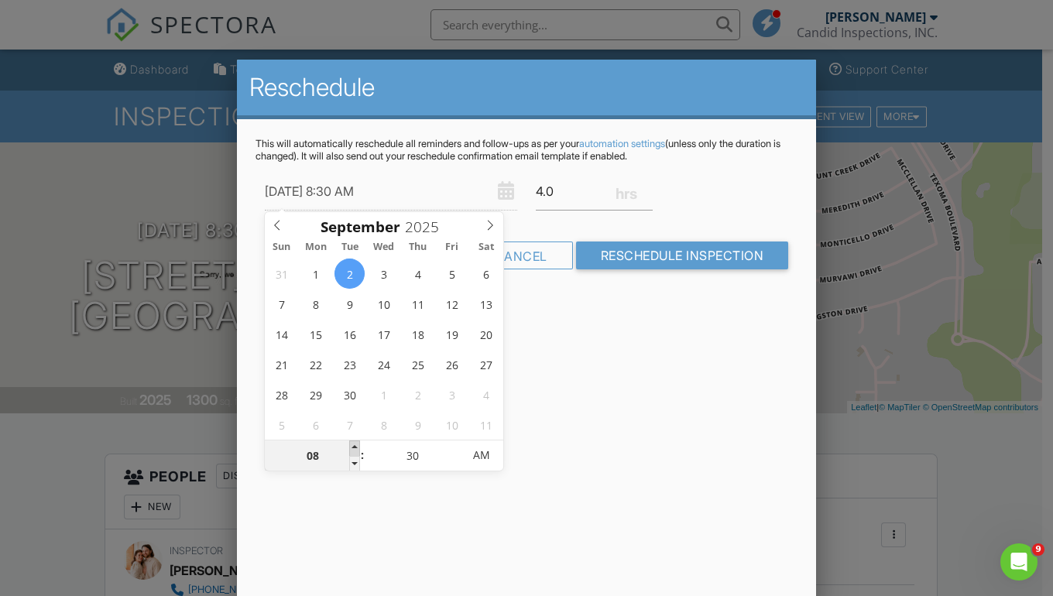
type input "[DATE] 9:30 AM"
type input "09"
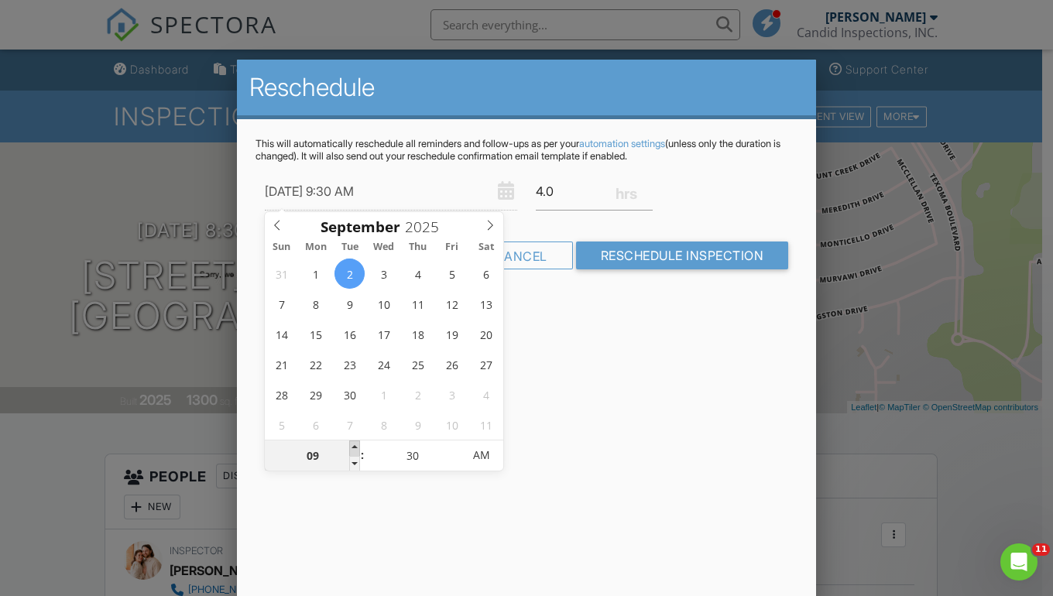
click at [354, 445] on span at bounding box center [354, 447] width 11 height 15
type input "[DATE] 10:30 AM"
type input "10"
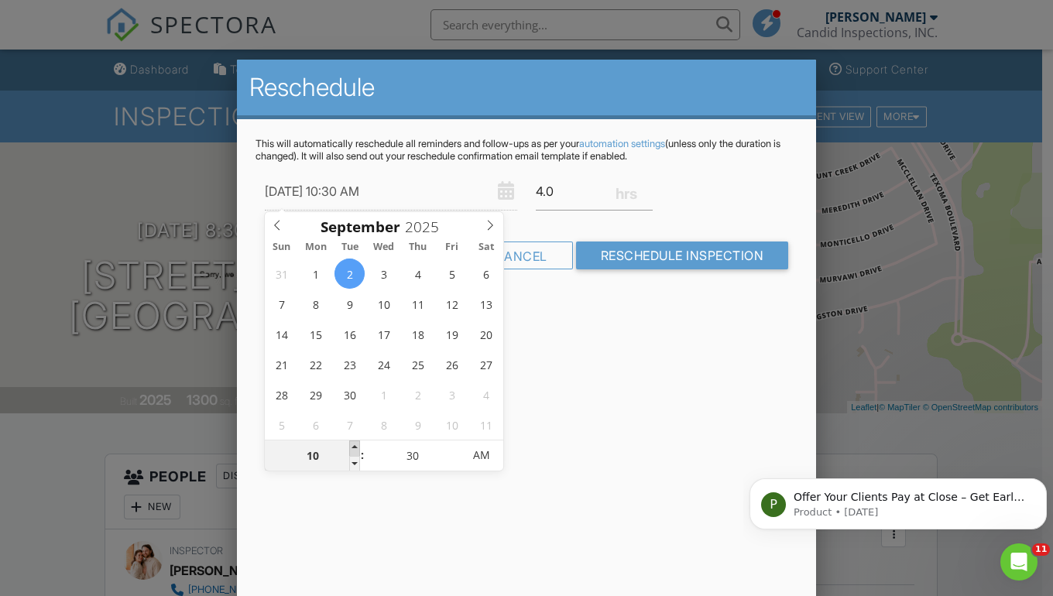
click at [354, 445] on span at bounding box center [354, 447] width 11 height 15
type input "09/02/2025 11:30 AM"
type input "11"
click at [354, 445] on span at bounding box center [354, 447] width 11 height 15
type input "09/02/2025 12:30 PM"
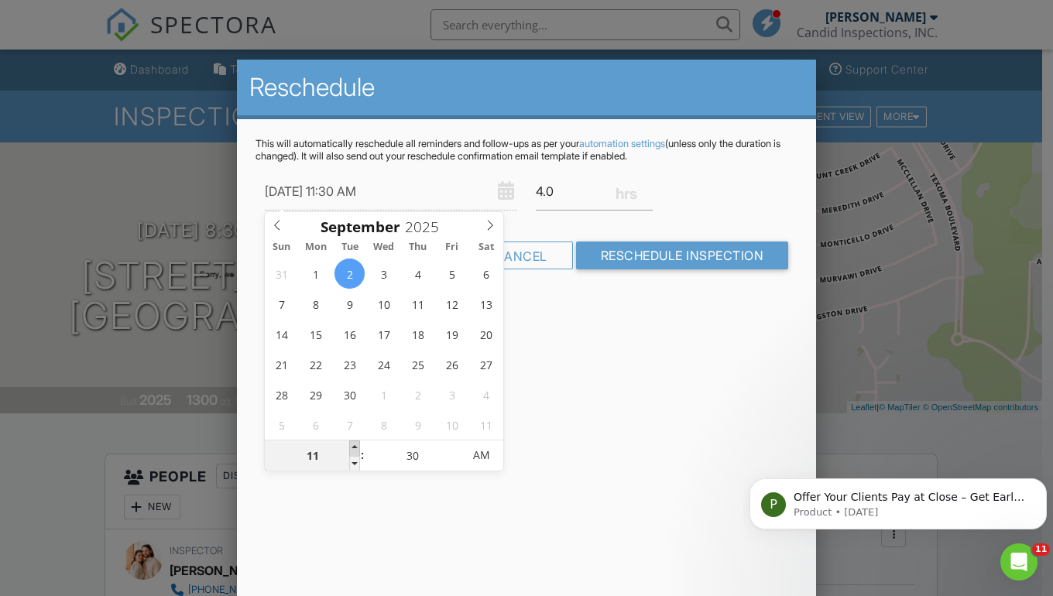
type input "12"
click at [354, 445] on span at bounding box center [354, 447] width 11 height 15
type input "09/02/2025 1:30 PM"
type input "01"
click at [354, 445] on span at bounding box center [354, 447] width 11 height 15
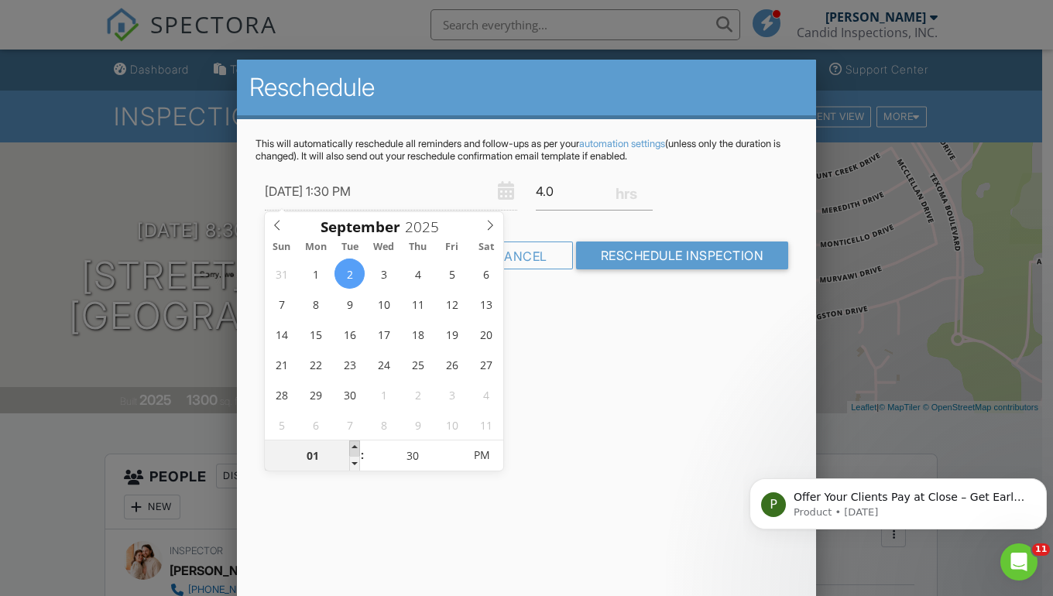
type input "09/02/2025 2:30 PM"
type input "02"
click at [354, 445] on span at bounding box center [354, 447] width 11 height 15
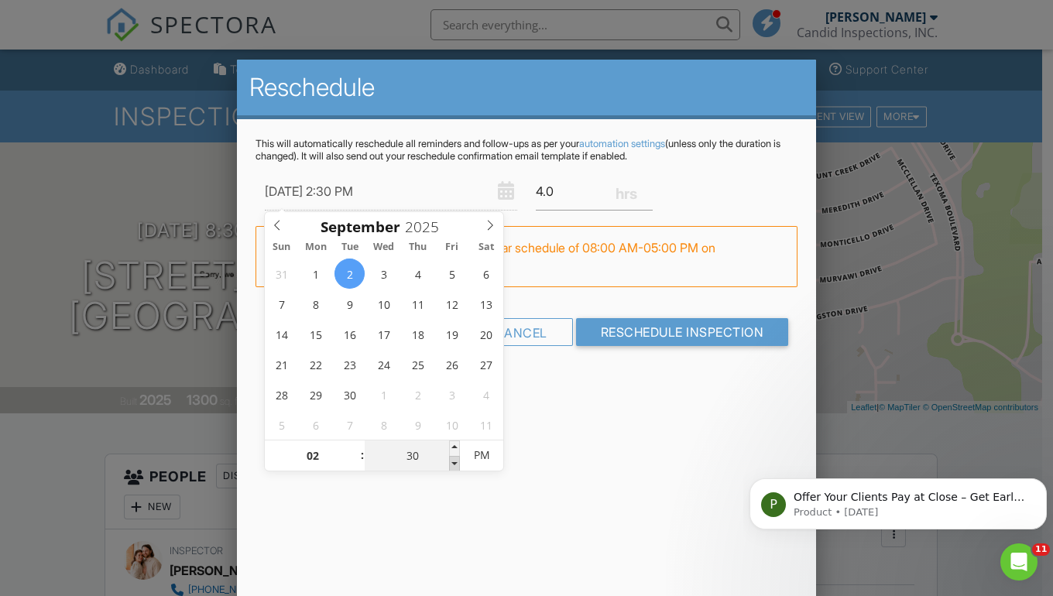
type input "09/02/2025 2:25 PM"
type input "25"
click at [454, 460] on span at bounding box center [454, 463] width 11 height 15
type input "09/02/2025 2:20 PM"
type input "20"
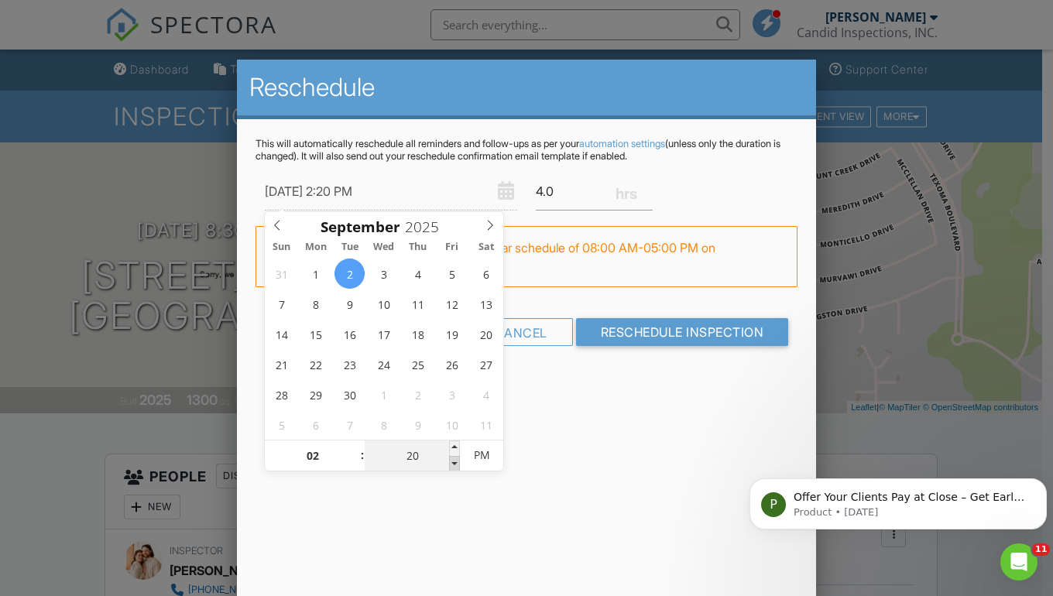
click at [454, 460] on span at bounding box center [454, 463] width 11 height 15
type input "09/02/2025 2:15 PM"
type input "15"
click at [454, 460] on span at bounding box center [454, 463] width 11 height 15
type input "09/02/2025 2:10 PM"
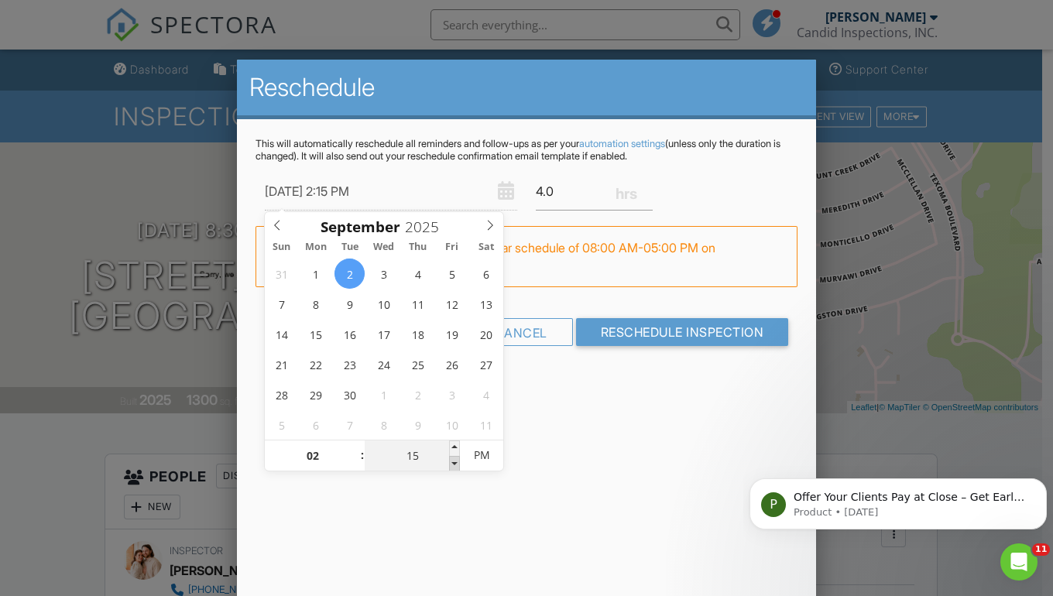
type input "10"
click at [454, 460] on span at bounding box center [454, 463] width 11 height 15
type input "09/02/2025 2:05 PM"
type input "05"
click at [454, 460] on span at bounding box center [454, 463] width 11 height 15
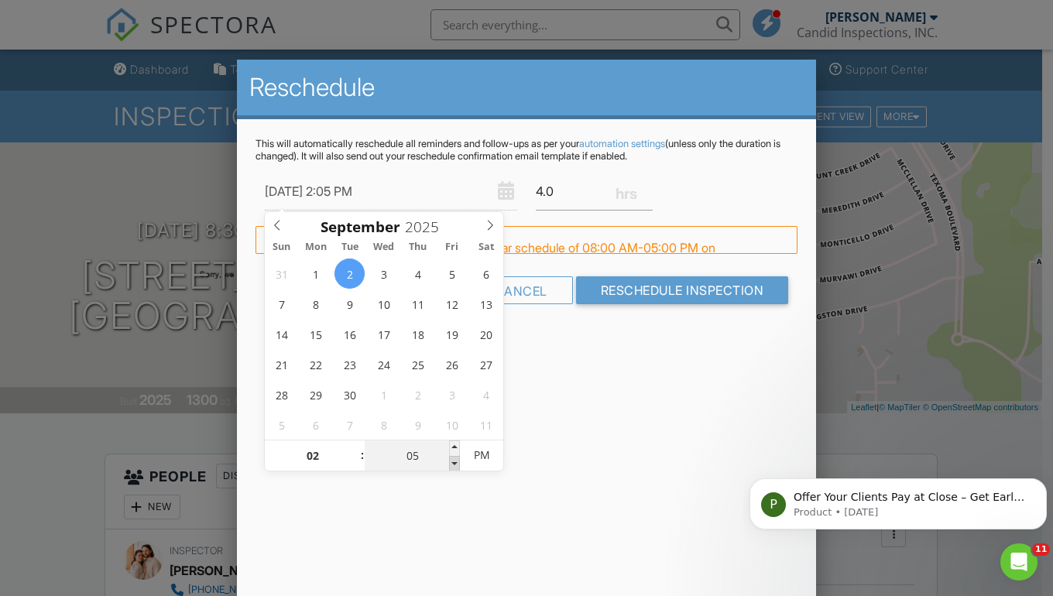
type input "09/02/2025 2:00 PM"
type input "00"
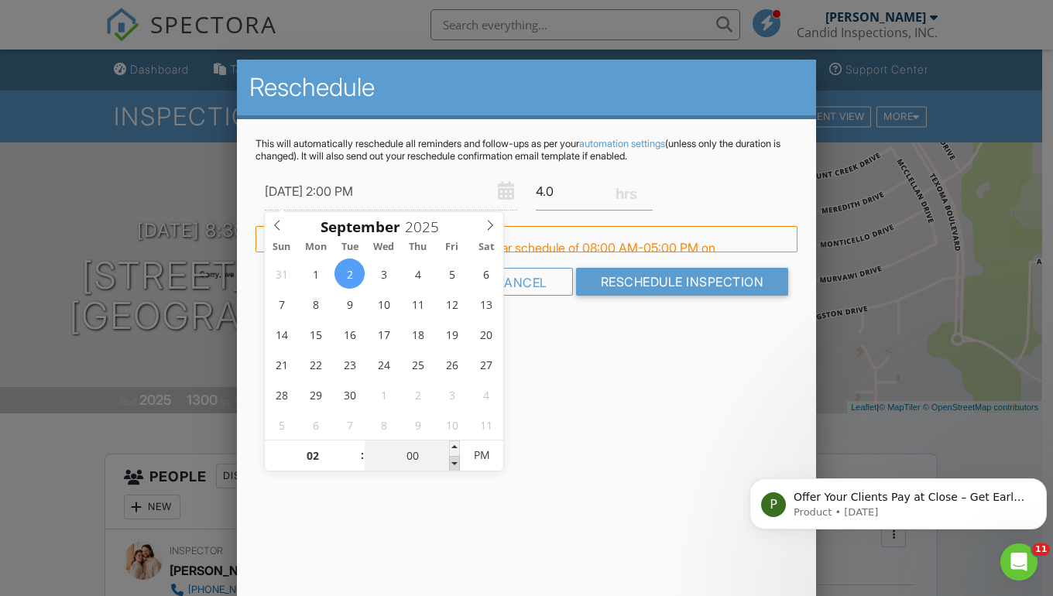
click at [454, 460] on span at bounding box center [454, 463] width 11 height 15
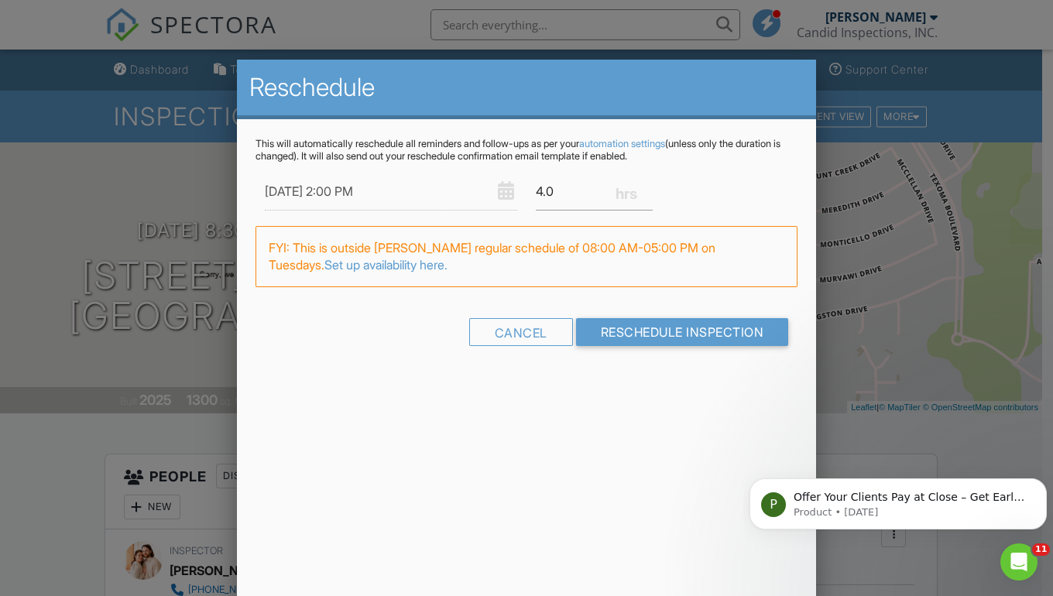
click at [564, 400] on div "Reschedule This will automatically reschedule all reminders and follow-ups as p…" at bounding box center [526, 331] width 579 height 542
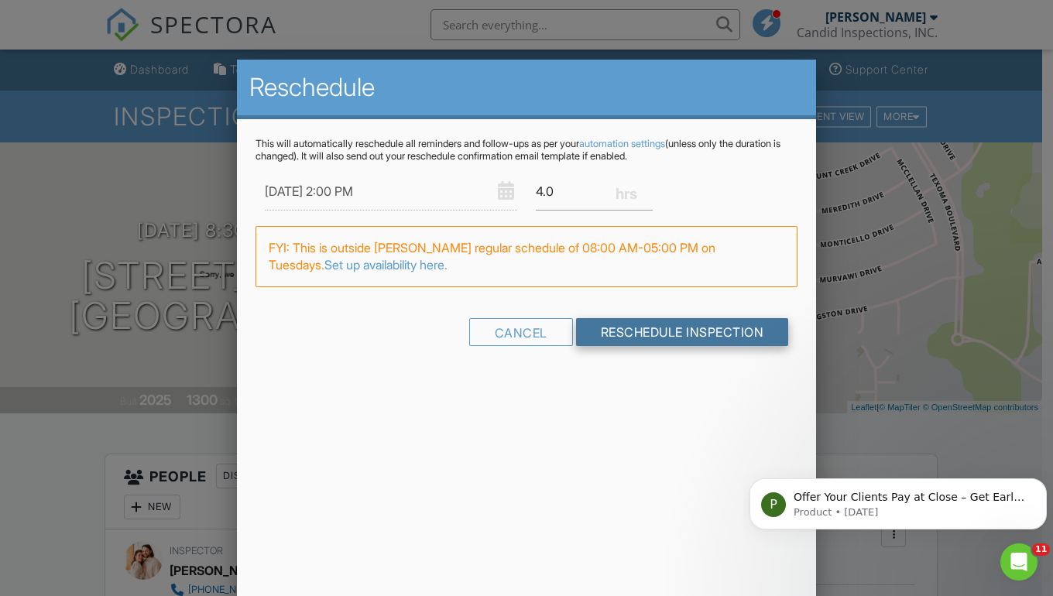
click at [658, 326] on input "Reschedule Inspection" at bounding box center [682, 332] width 213 height 28
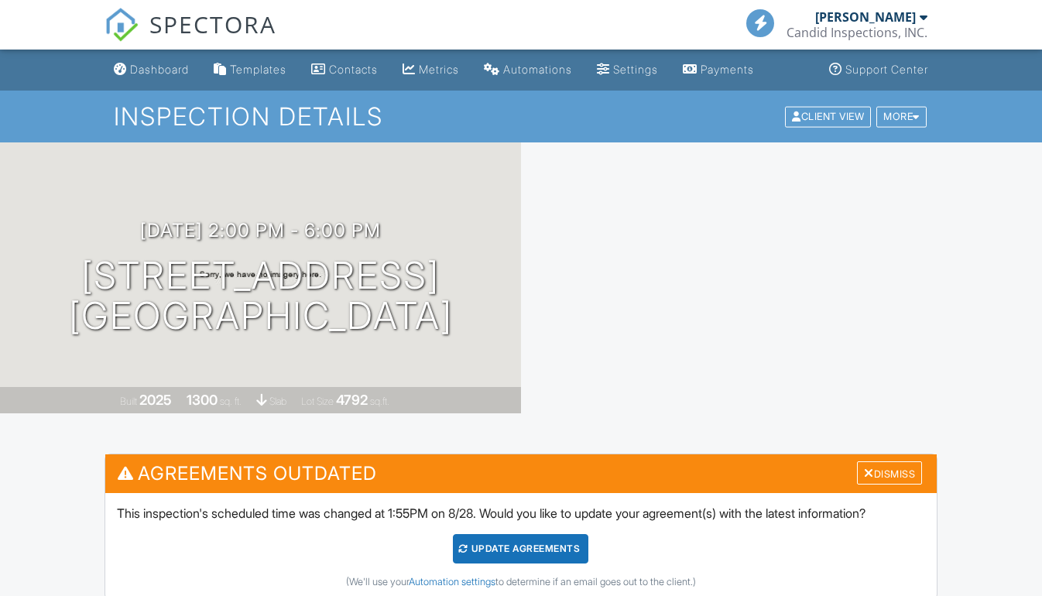
click at [496, 543] on div "Update Agreements" at bounding box center [520, 548] width 135 height 29
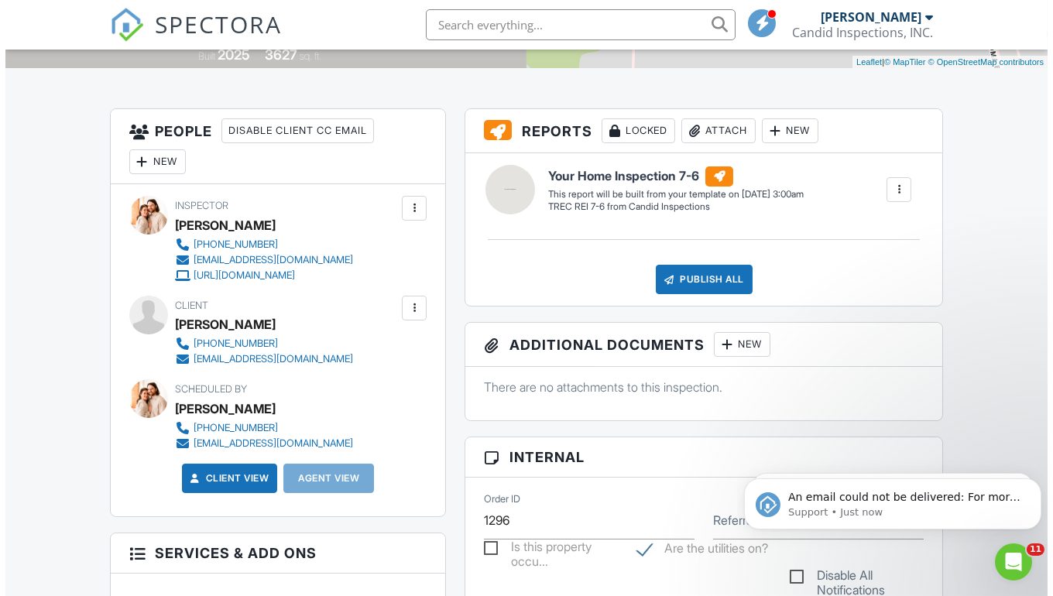
scroll to position [346, 0]
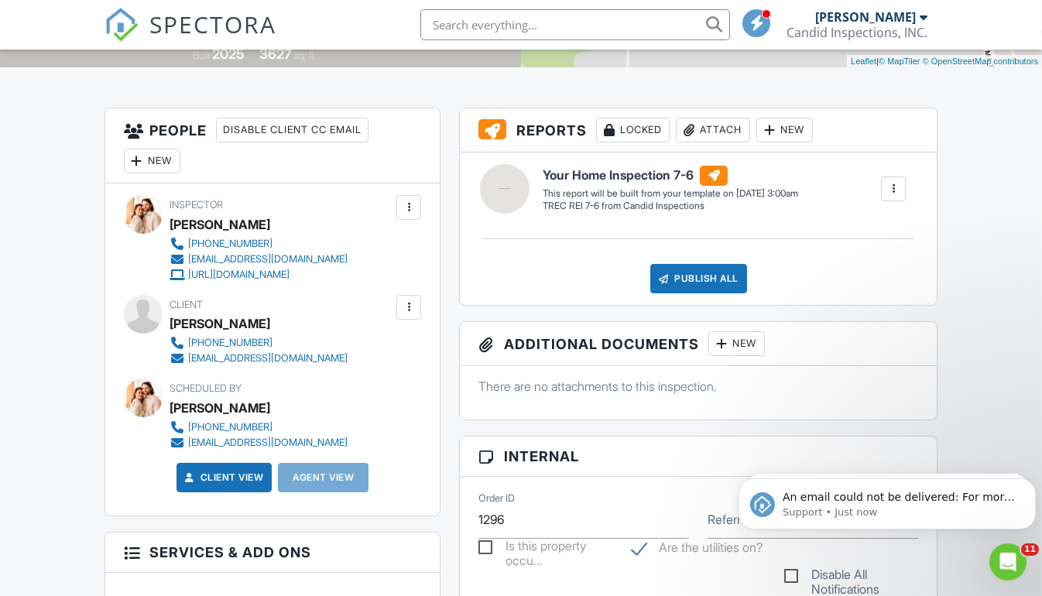
click at [412, 307] on div at bounding box center [408, 307] width 15 height 15
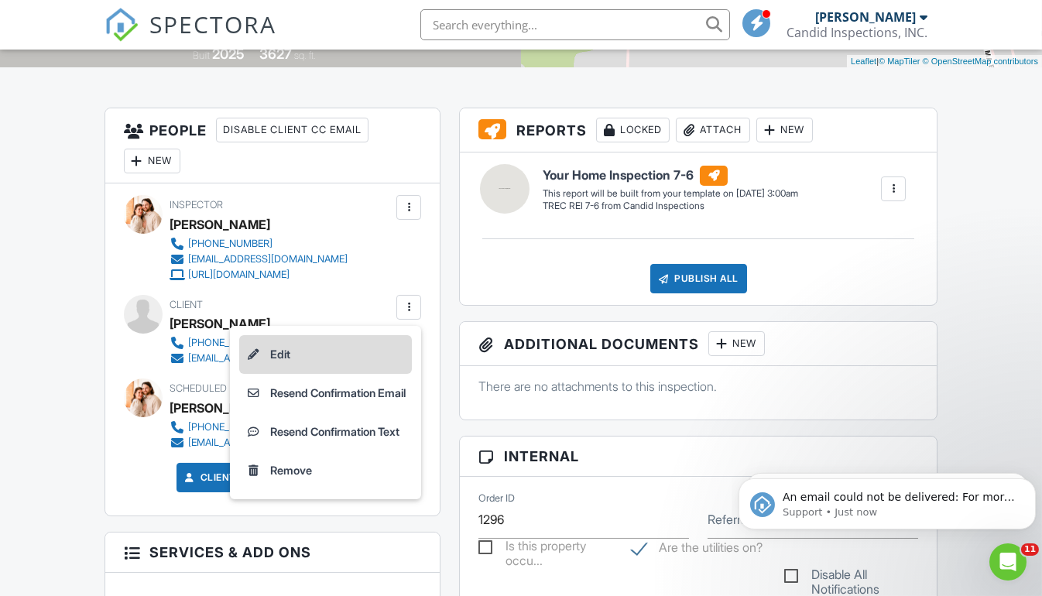
click at [318, 355] on li "Edit" at bounding box center [325, 354] width 173 height 39
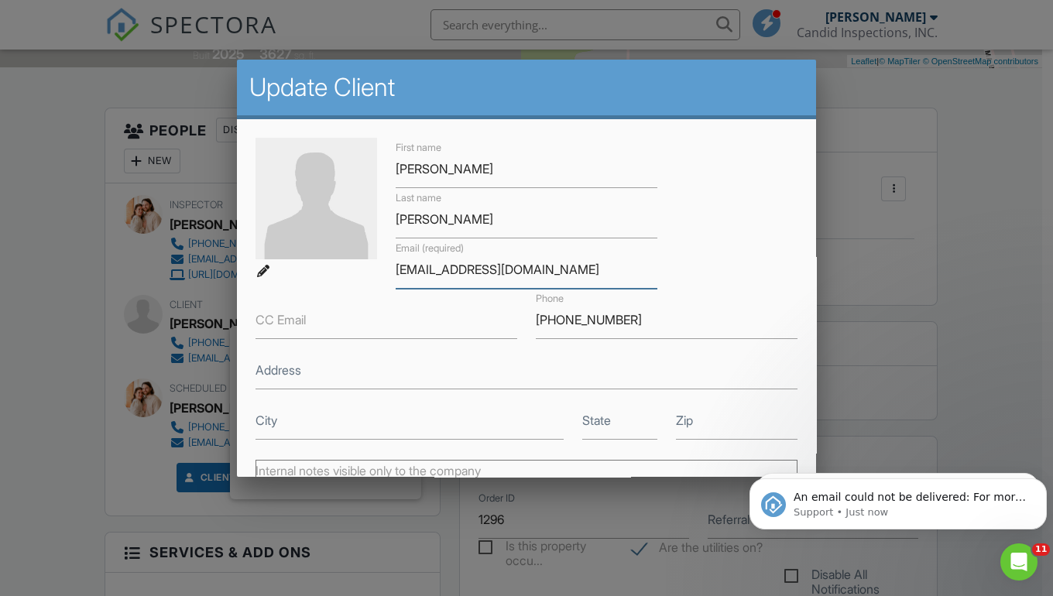
drag, startPoint x: 556, startPoint y: 269, endPoint x: 393, endPoint y: 257, distance: 163.0
click at [396, 257] on input "[EMAIL_ADDRESS][DOMAIN_NAME]" at bounding box center [527, 270] width 262 height 38
paste input "18"
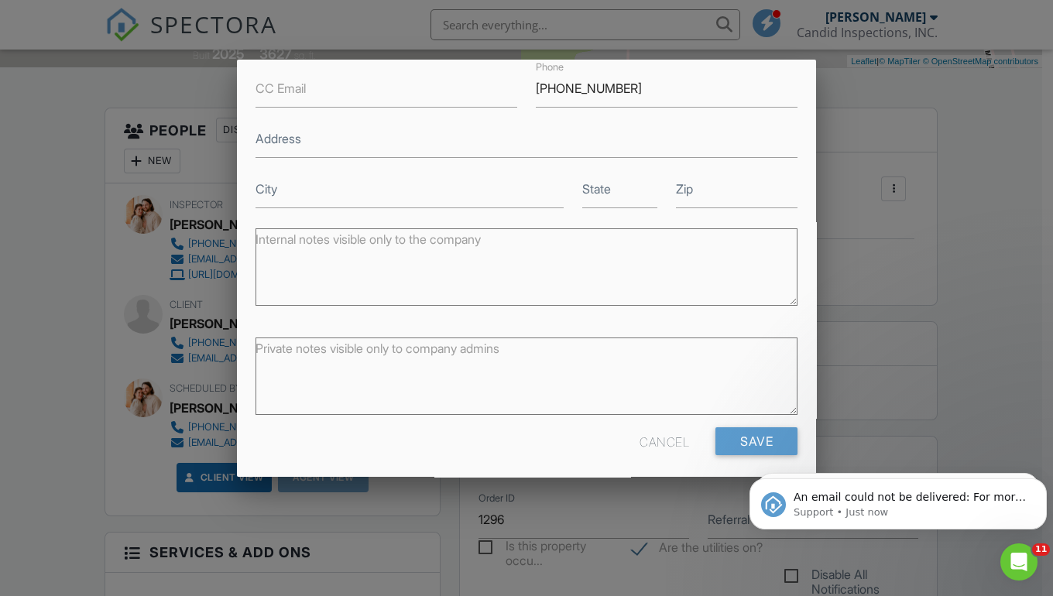
scroll to position [237, 0]
type input "[EMAIL_ADDRESS][DOMAIN_NAME]"
click at [746, 433] on input "Save" at bounding box center [756, 436] width 82 height 28
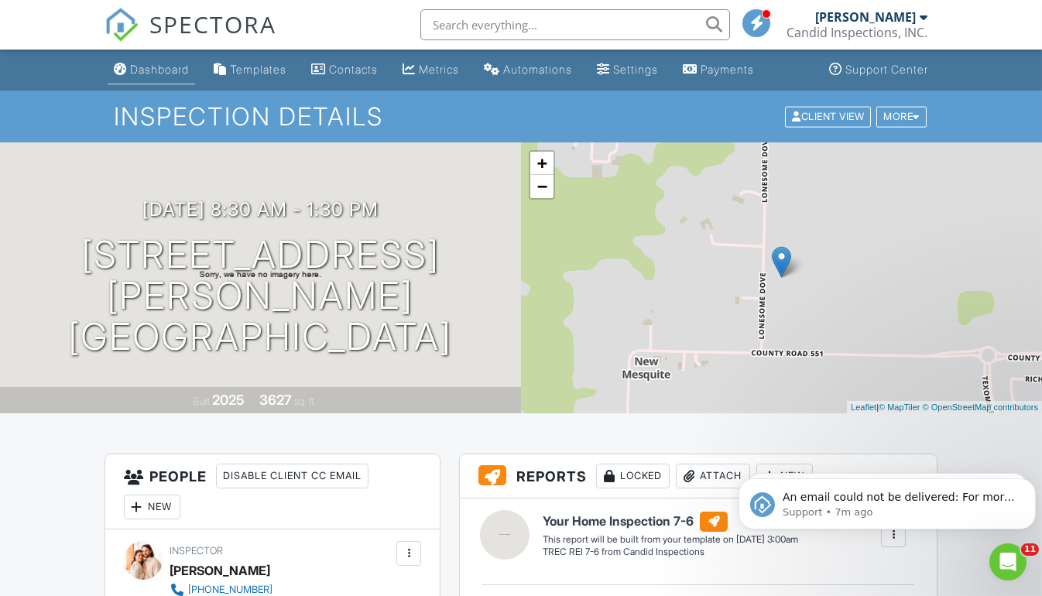
click at [172, 68] on div "Dashboard" at bounding box center [159, 69] width 59 height 13
